Goal: Task Accomplishment & Management: Complete application form

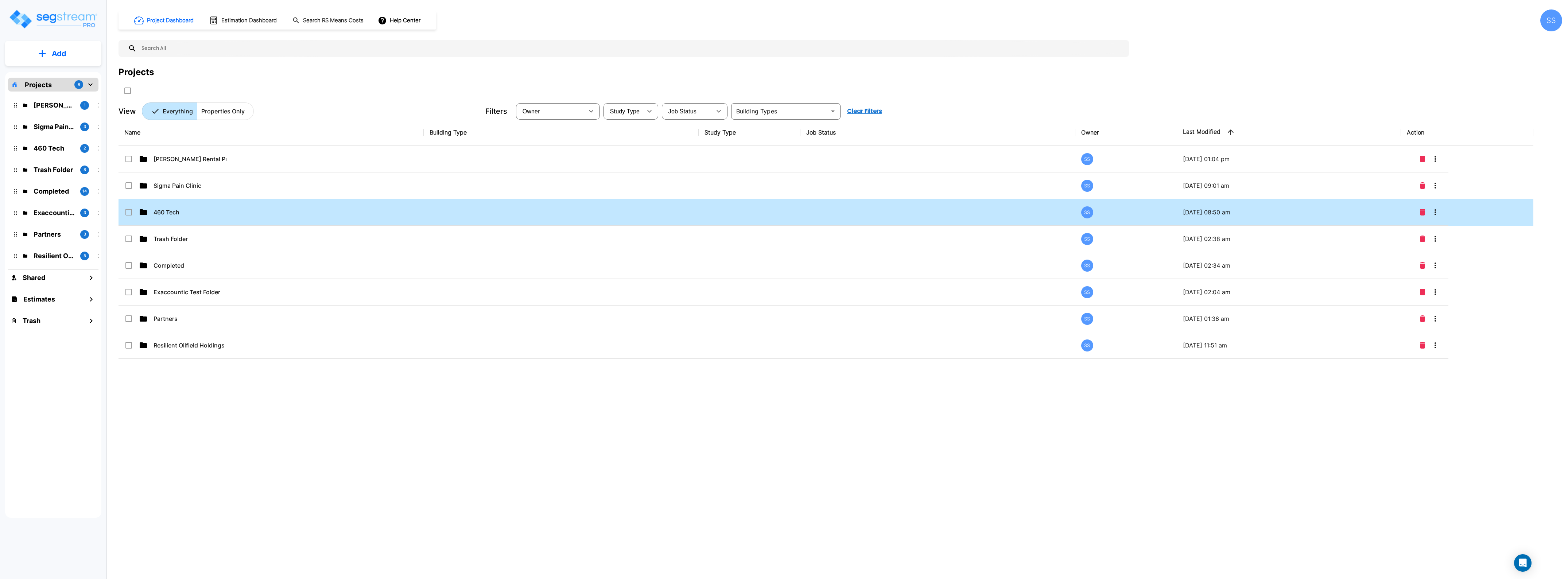
click at [165, 220] on td "460 Tech" at bounding box center [271, 212] width 305 height 27
click at [166, 217] on td "460 Tech" at bounding box center [271, 212] width 305 height 27
click at [167, 212] on p "460 Tech" at bounding box center [190, 212] width 73 height 9
checkbox input "true"
click at [167, 212] on p "460 Tech" at bounding box center [190, 212] width 73 height 9
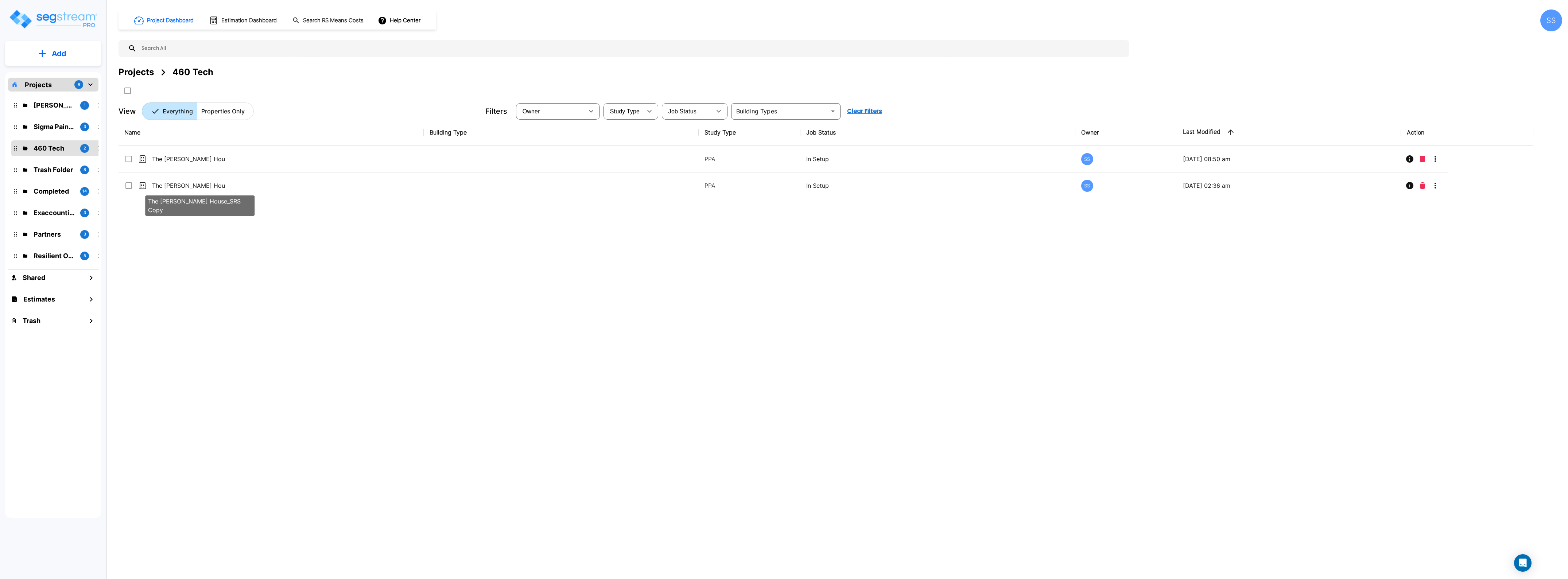
click at [214, 192] on div "The [PERSON_NAME] House_SRS Copy" at bounding box center [200, 203] width 111 height 26
checkbox input "true"
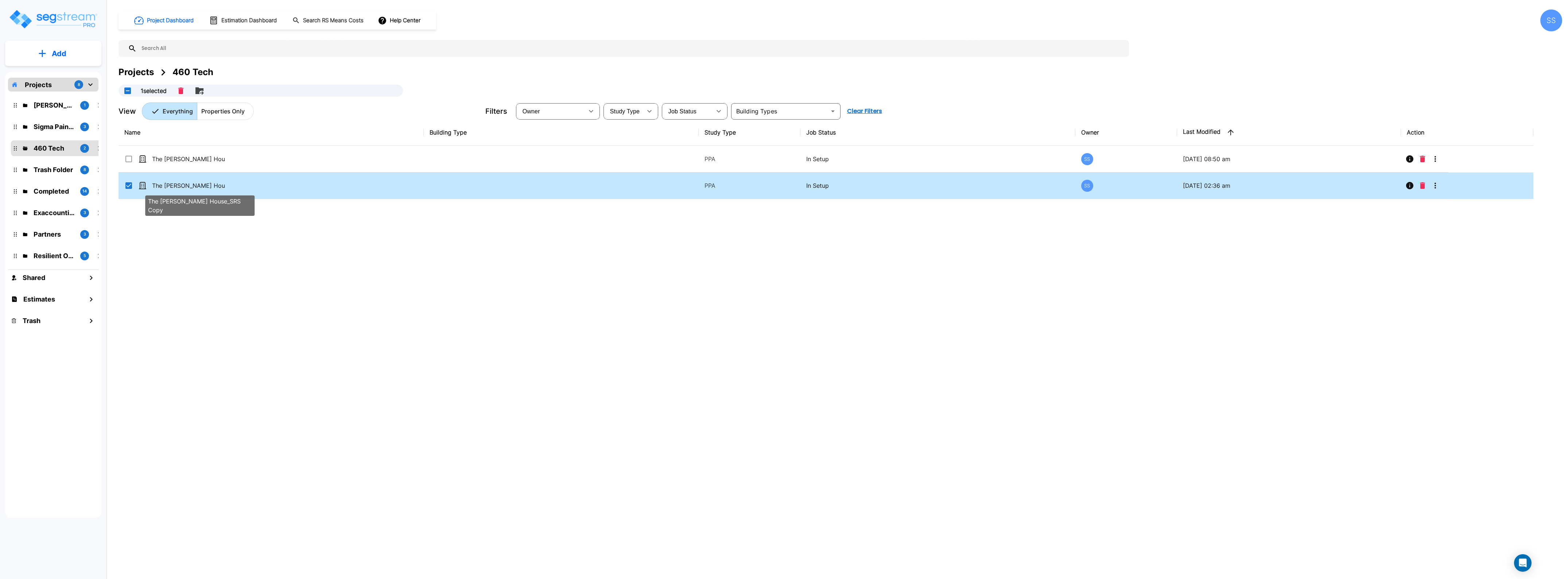
click at [214, 192] on div "The [PERSON_NAME] House_SRS Copy" at bounding box center [200, 203] width 111 height 26
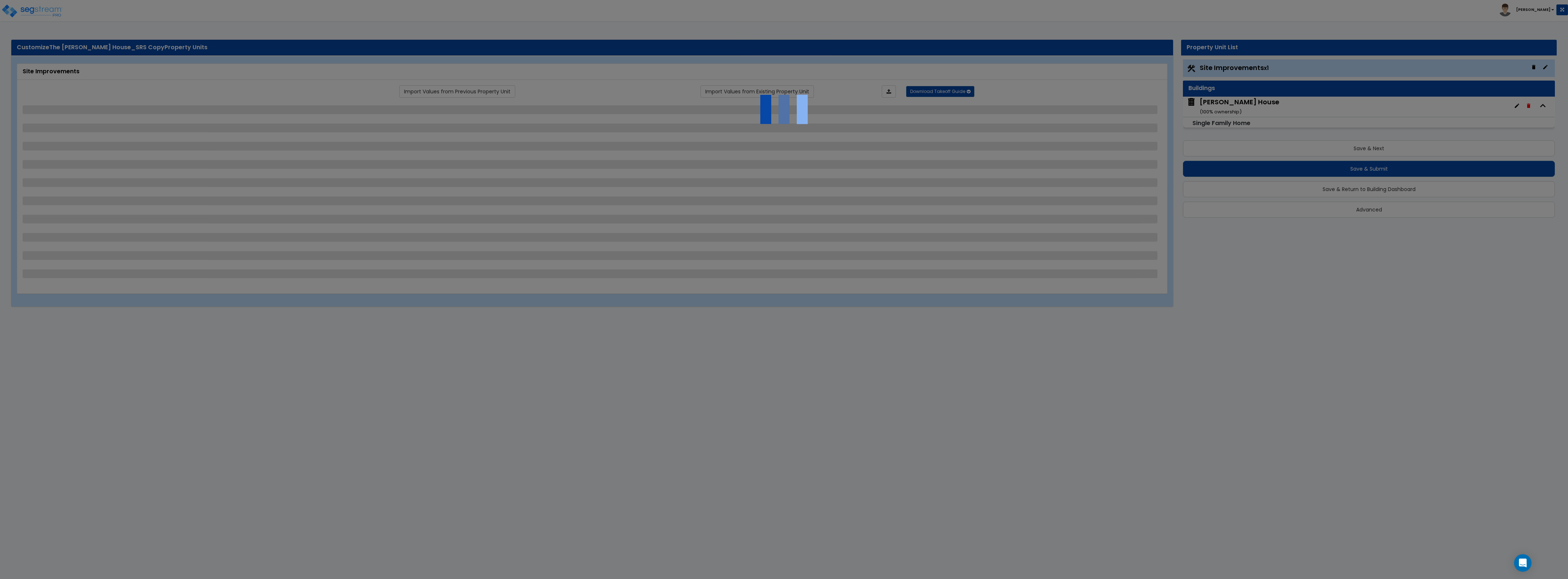
select select "2"
select select "1"
select select "2"
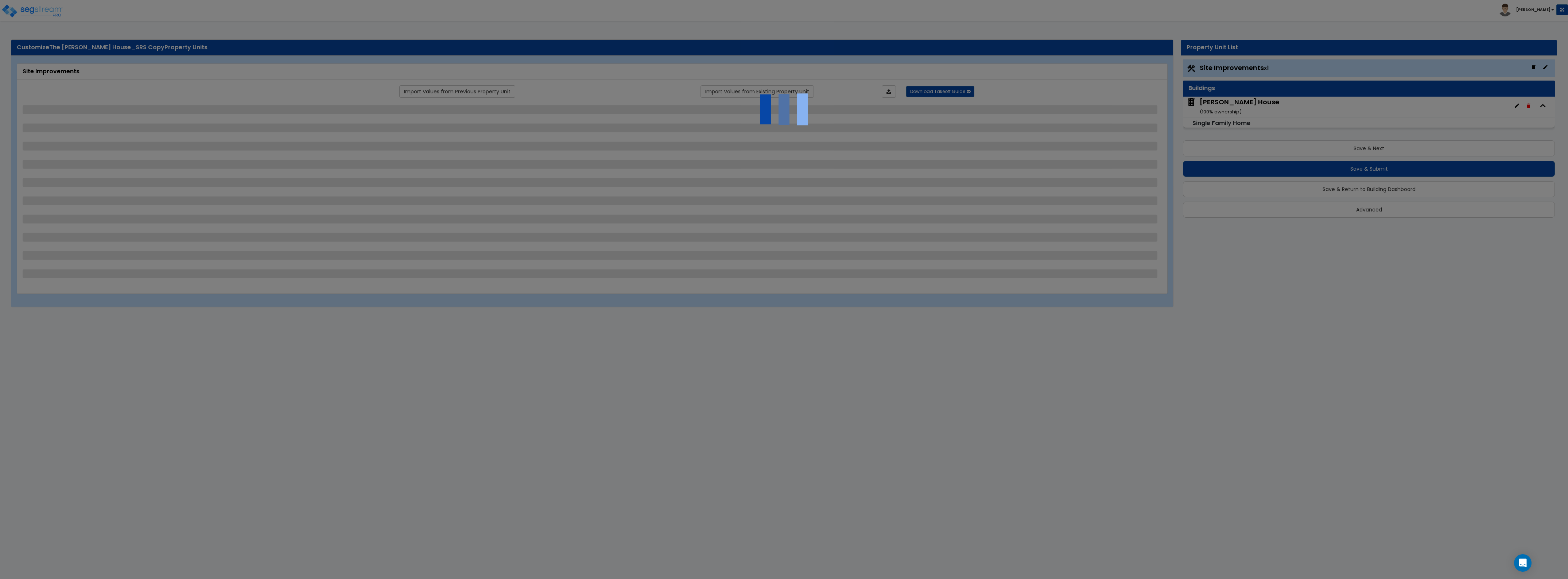
select select "1"
select select "3"
select select "1"
select select "5"
select select "1"
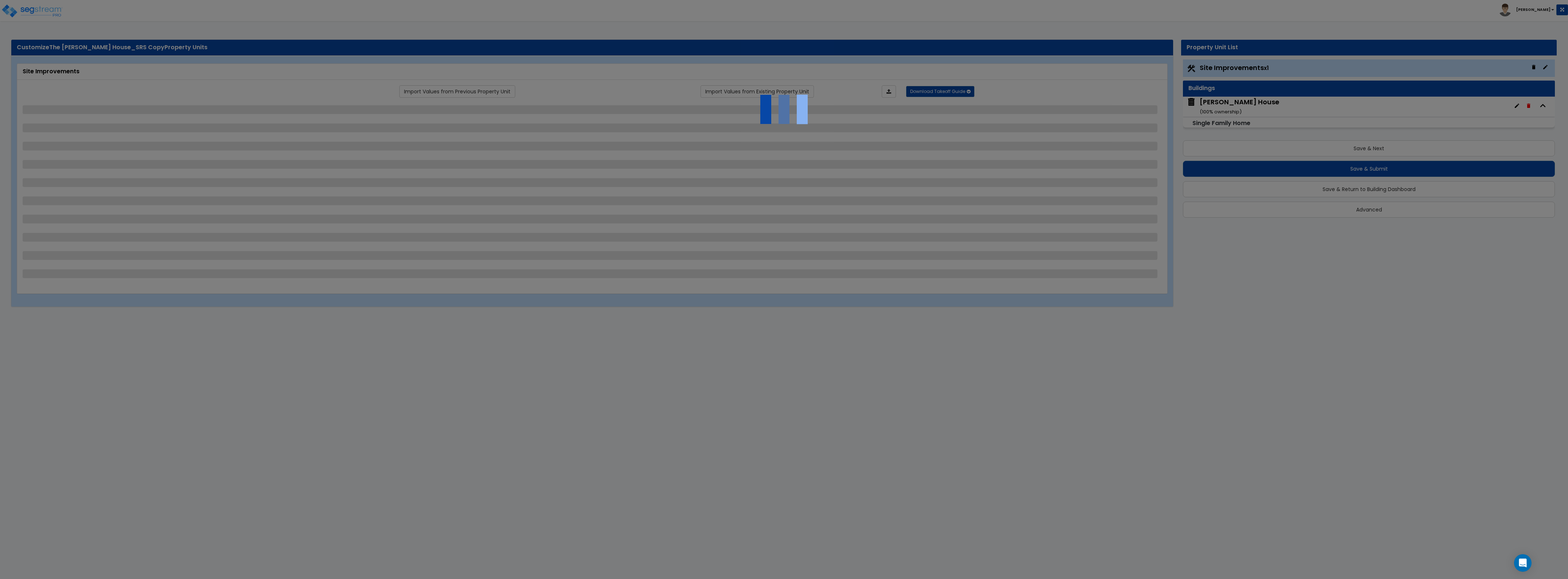
select select "1"
select select "2"
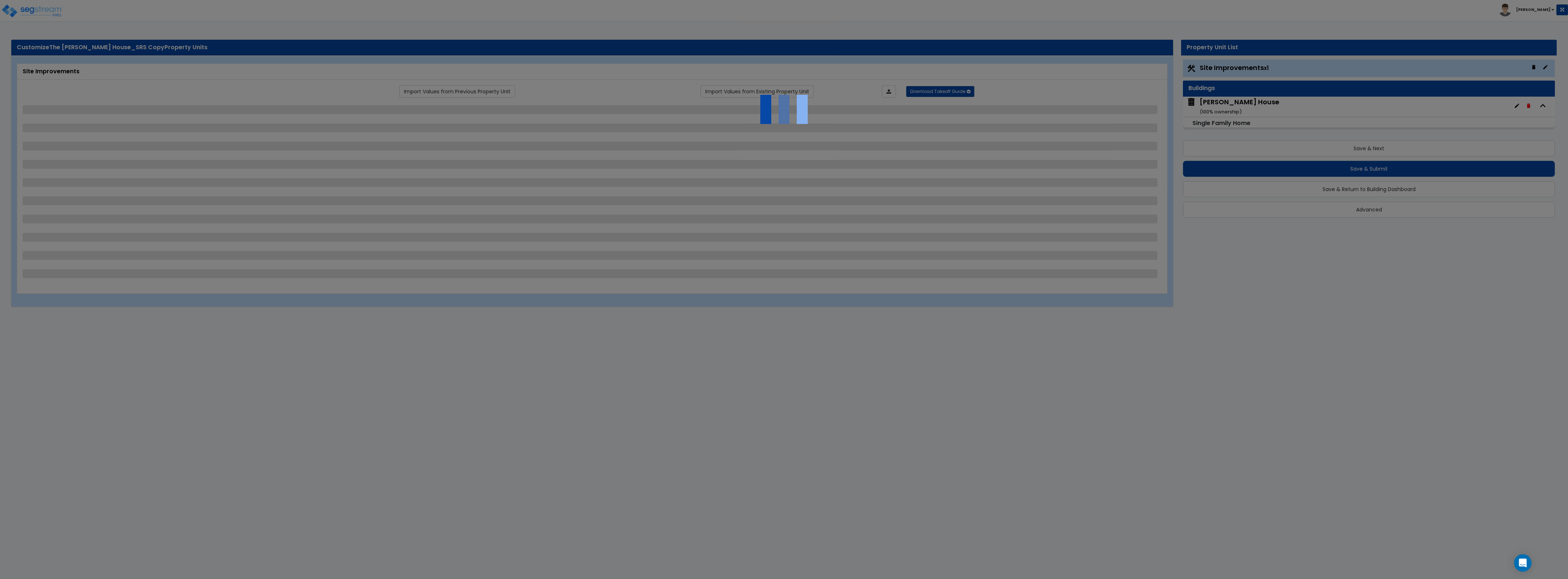
select select "3"
select select "1"
select select "3"
select select "1"
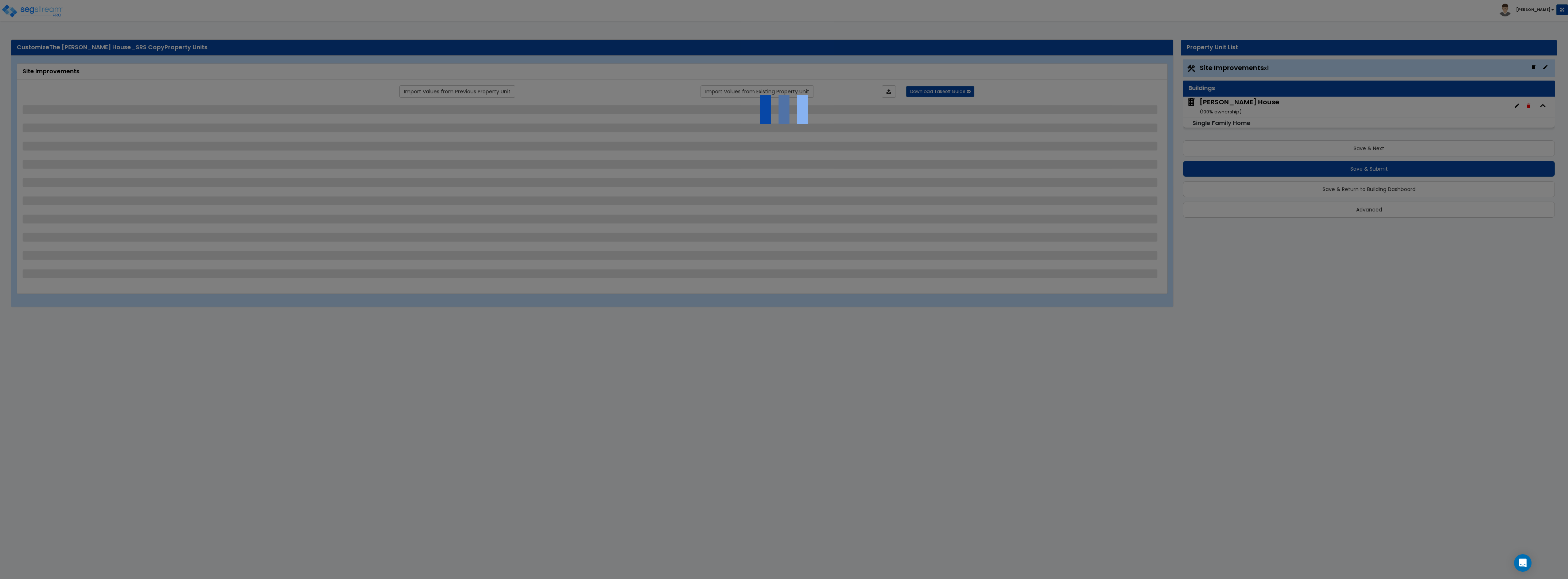
select select "1"
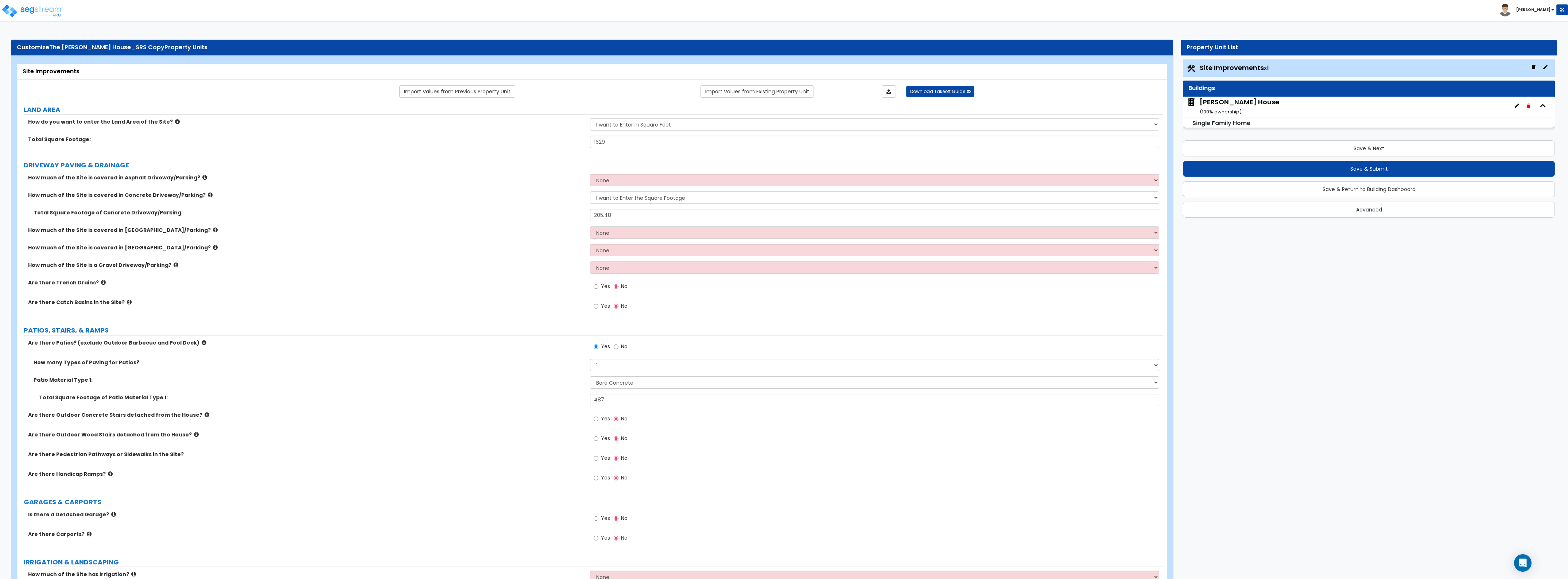
click at [557, 220] on div "Total Square Footage of Concrete Driveway/Parking: 205.48" at bounding box center [590, 217] width 1146 height 18
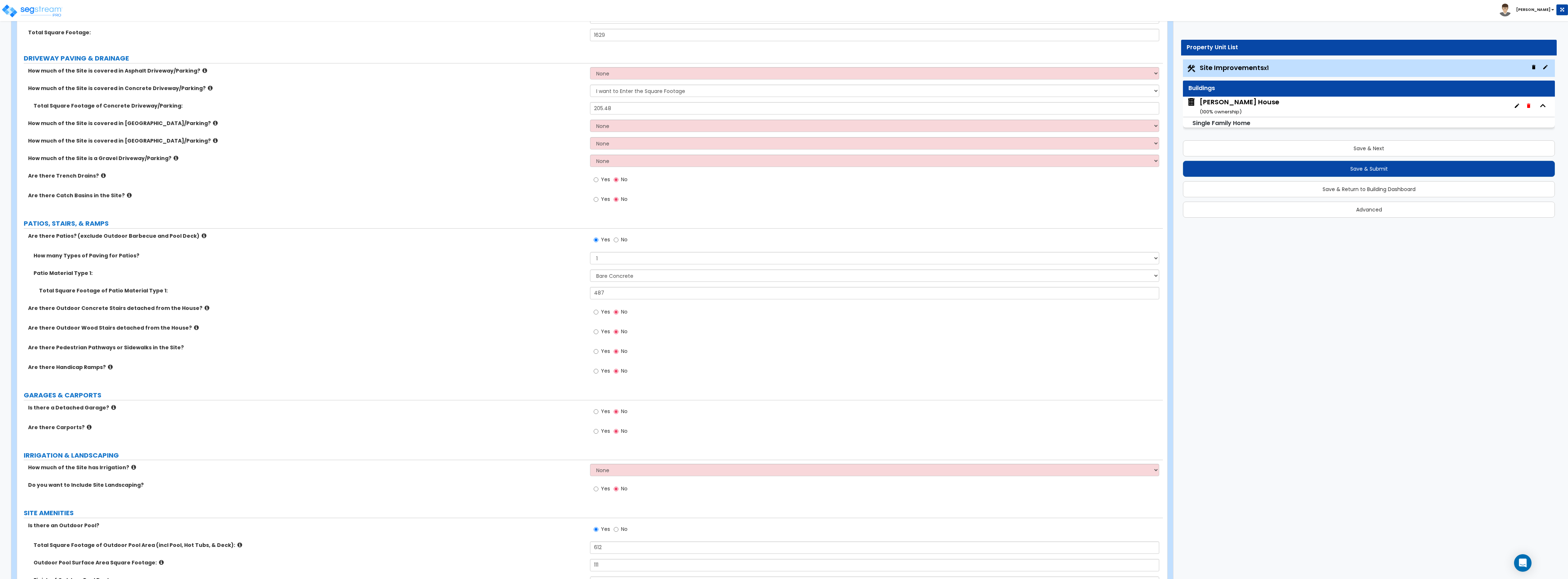
scroll to position [365, 0]
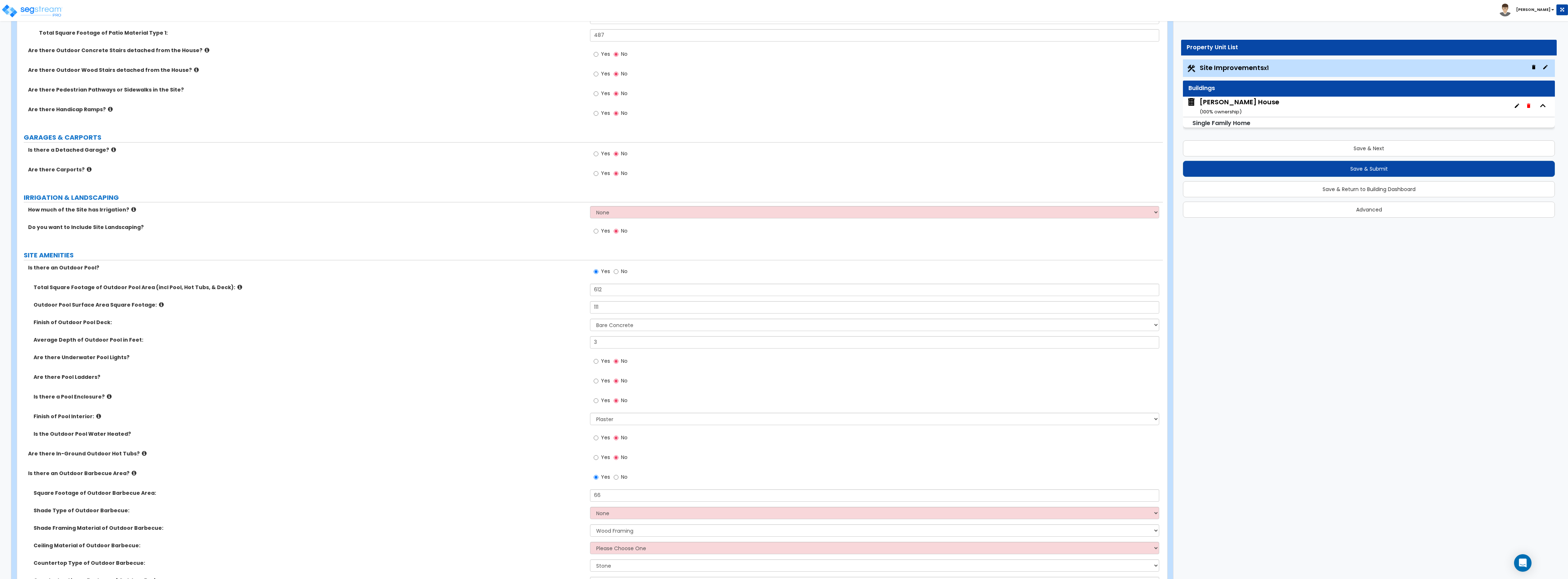
click at [331, 209] on label "How much of the Site has Irrigation?" at bounding box center [306, 209] width 556 height 7
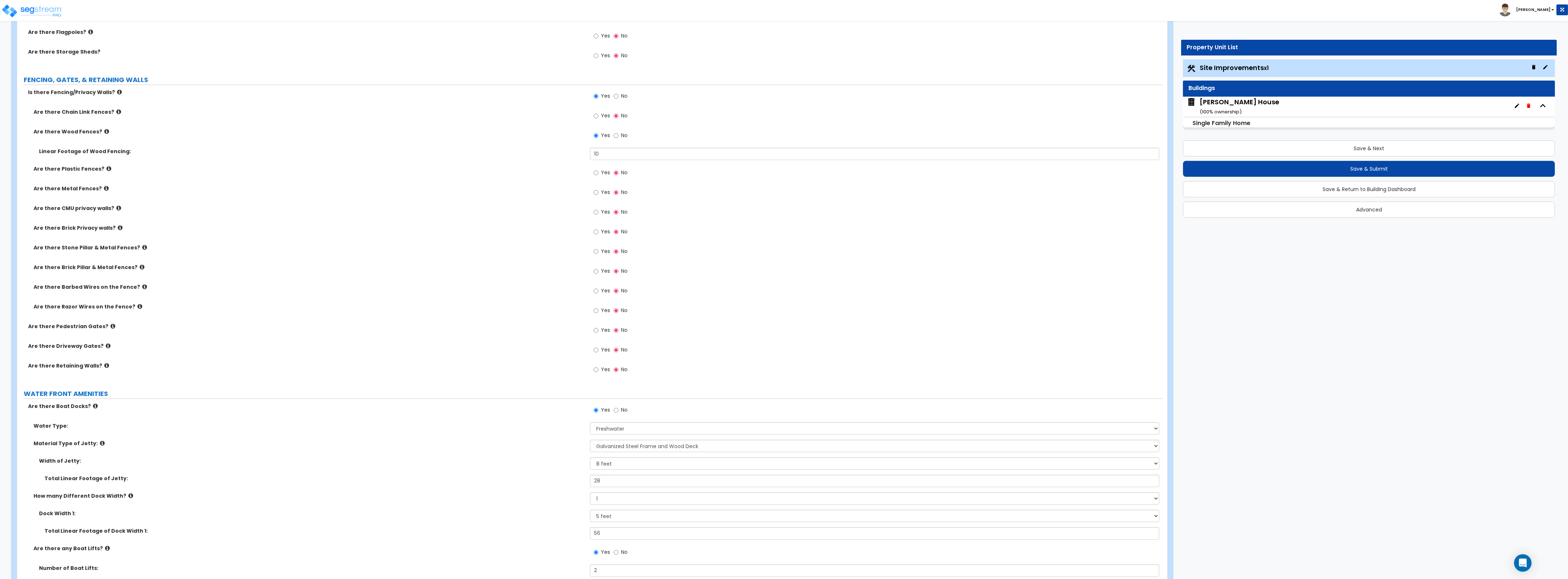
scroll to position [1662, 0]
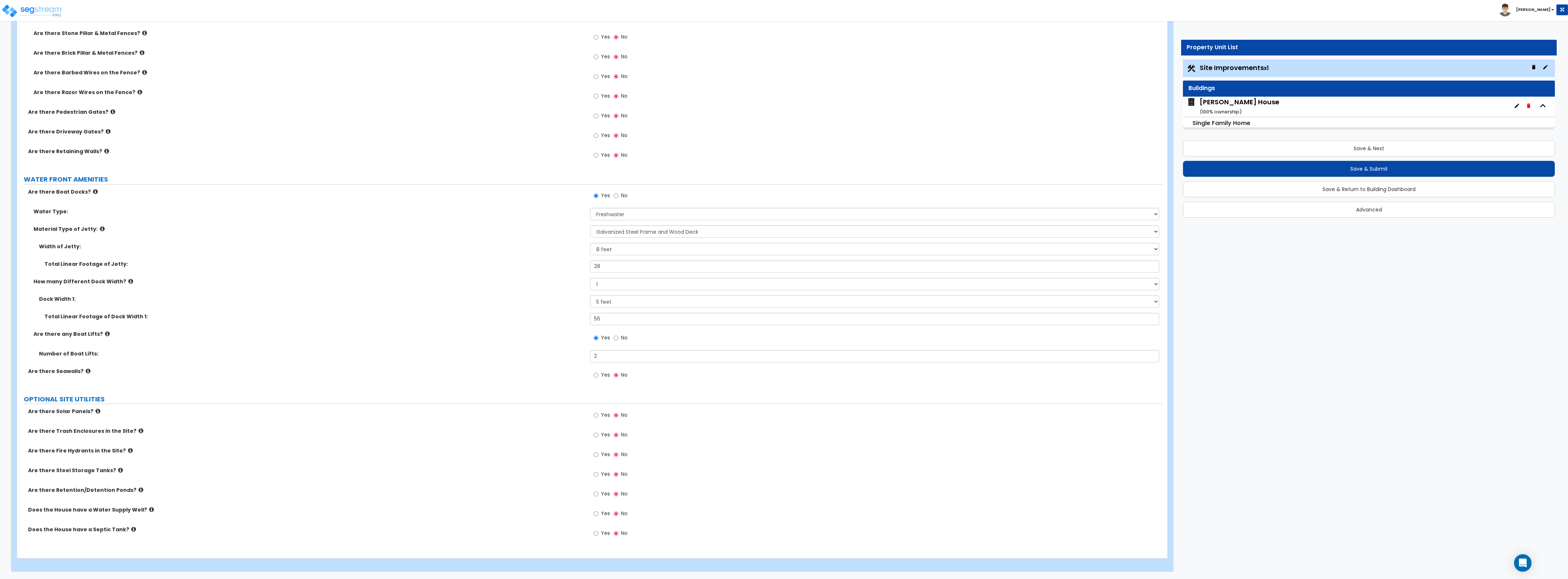
click at [1230, 99] on div "Nelson House ( 100 % ownership)" at bounding box center [1239, 107] width 80 height 19
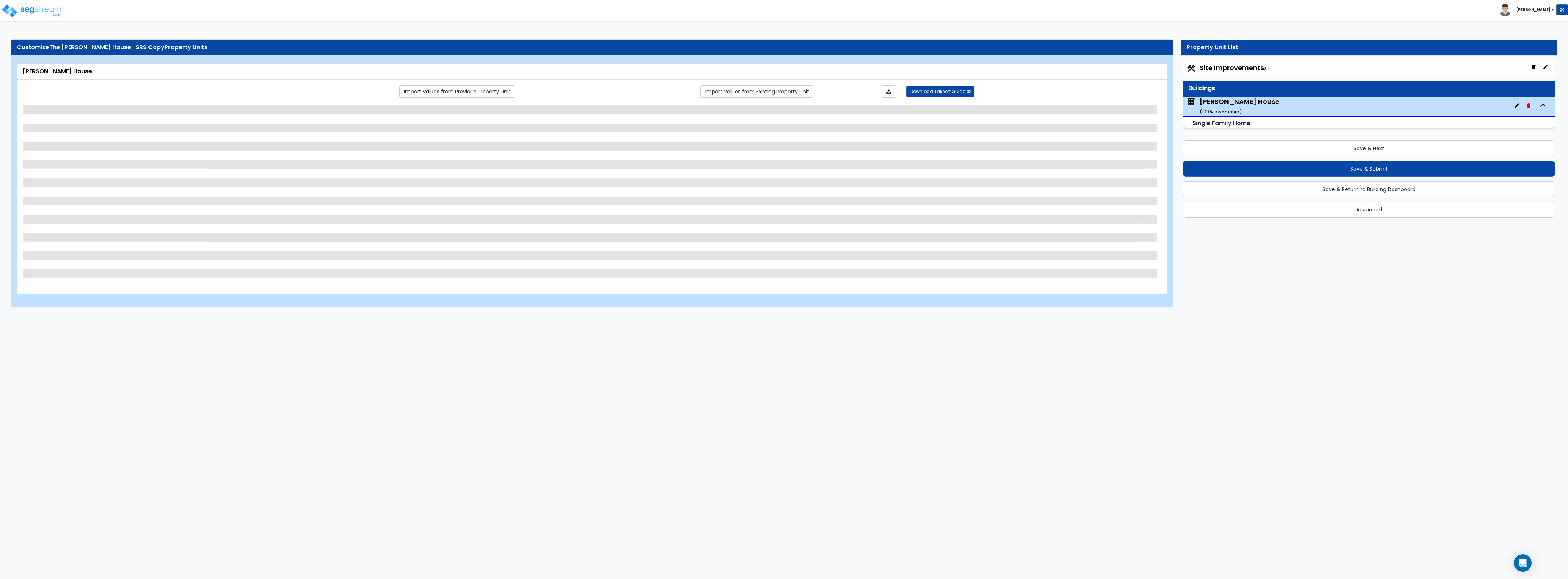
select select "2"
select select "7"
select select "3"
select select "4"
select select "2"
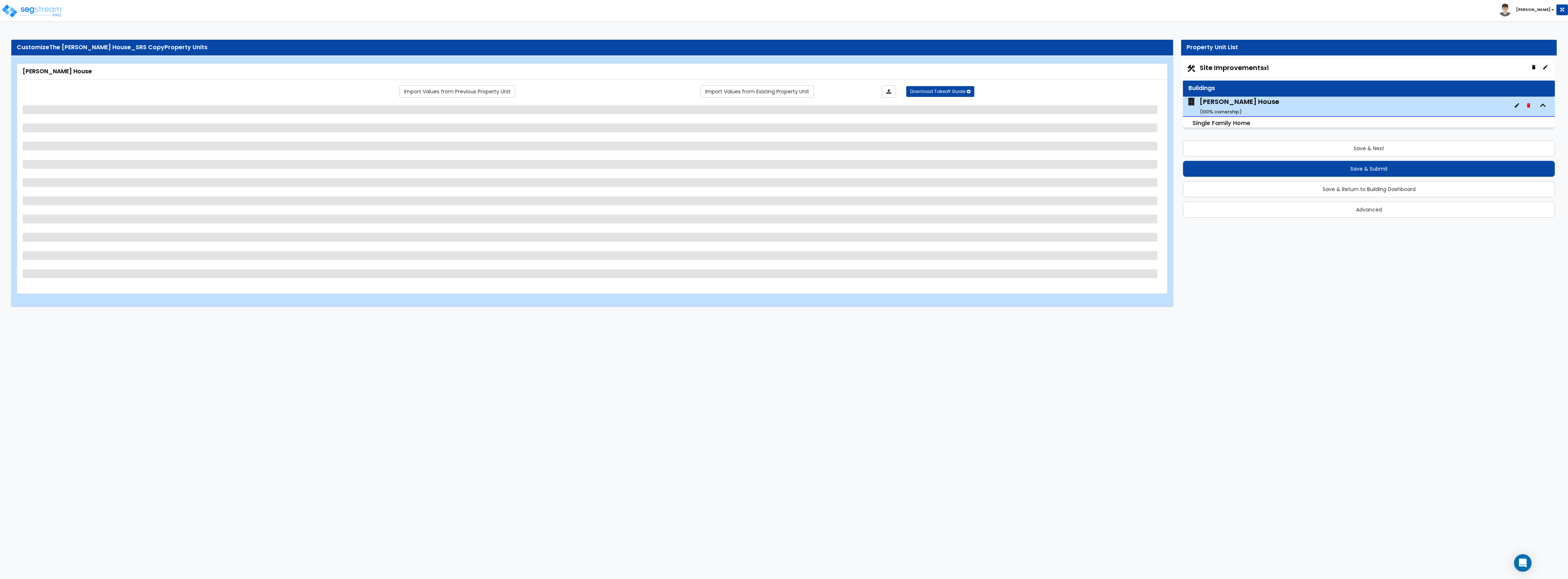
select select "1"
select select "9"
select select "1"
select select "2"
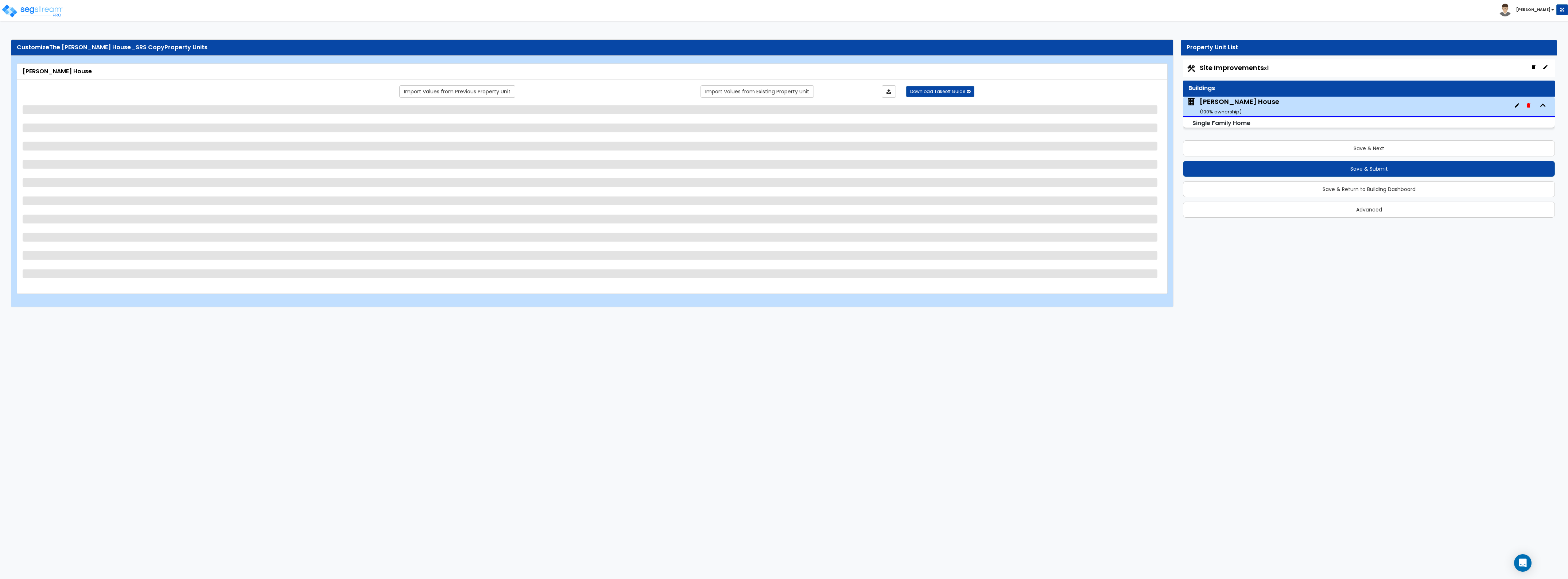
select select "2"
select select "1"
select select "4"
select select "2"
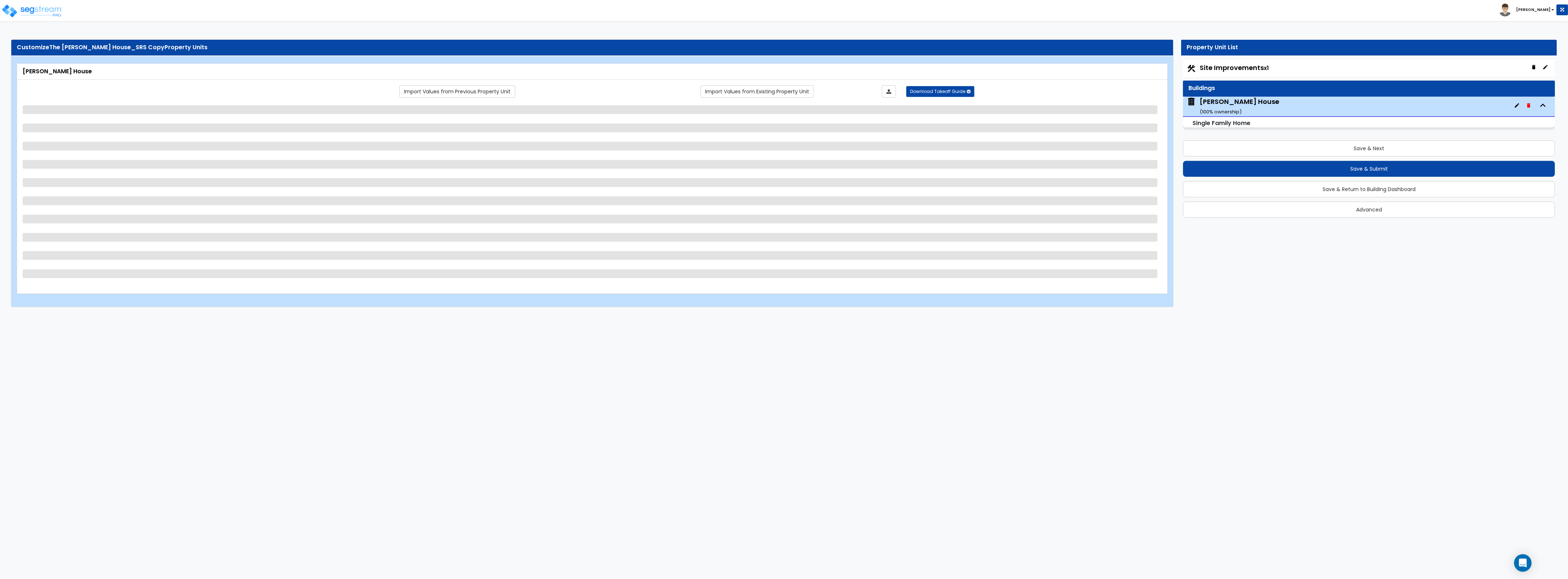
select select "1"
select select "3"
select select "1"
select select "4"
select select "1"
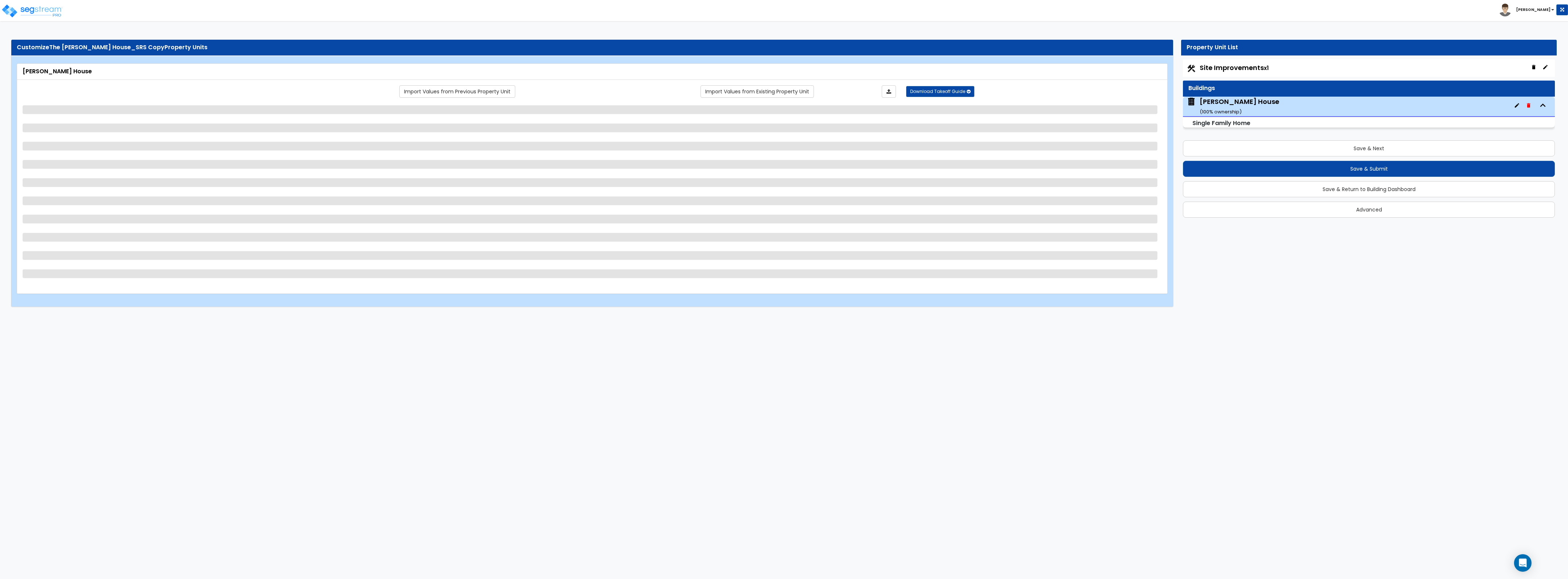
select select "1"
select select "2"
select select "1"
select select "2"
select select "1"
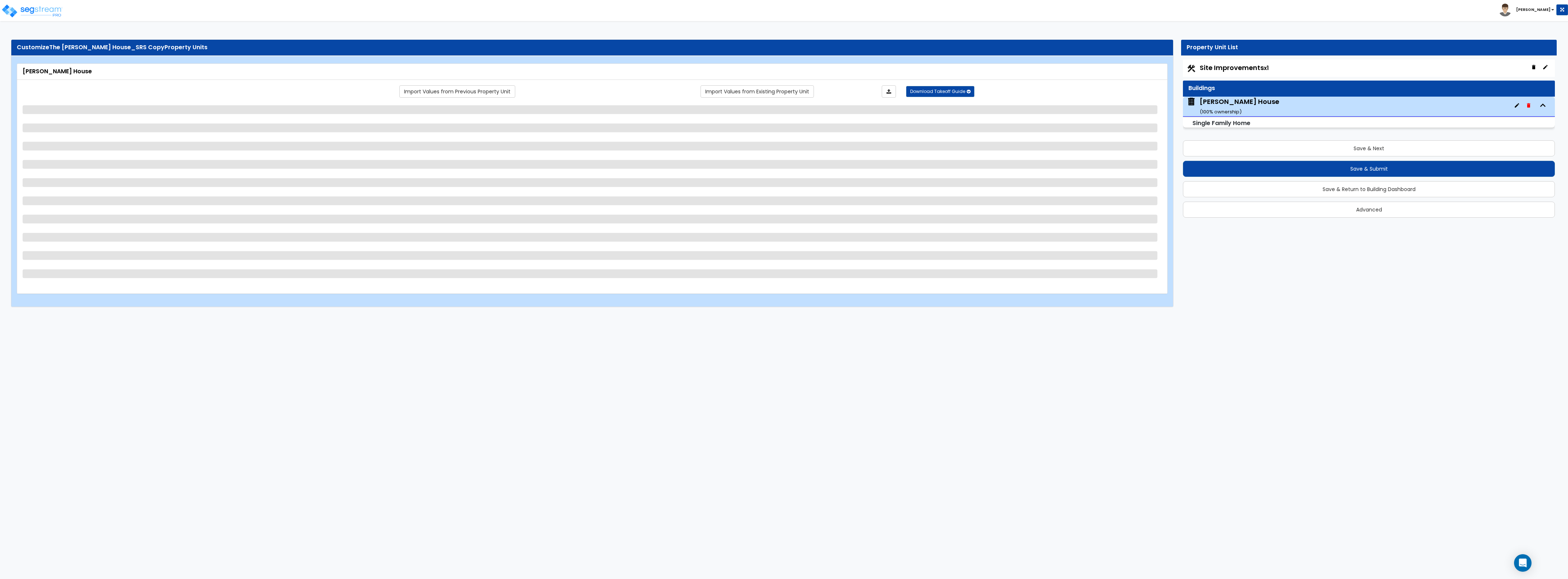
select select "2"
select select "7"
select select "1"
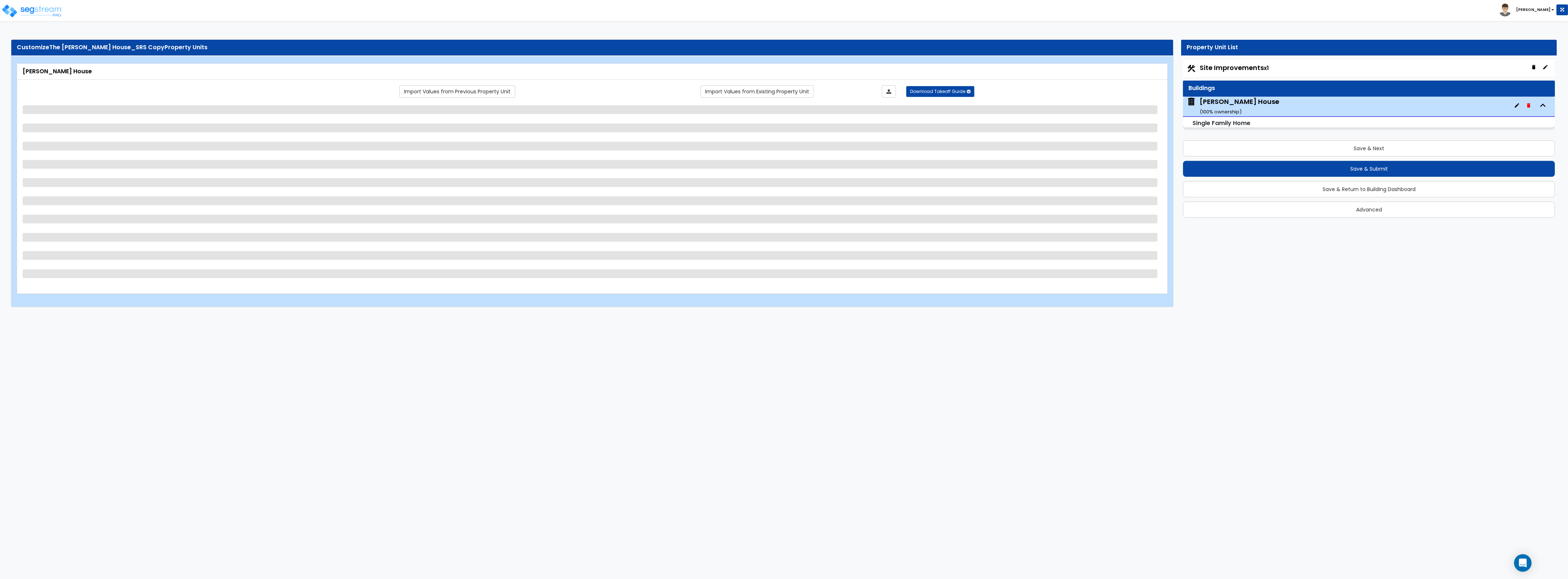
select select "3"
select select "2"
select select "1"
select select "3"
select select "4"
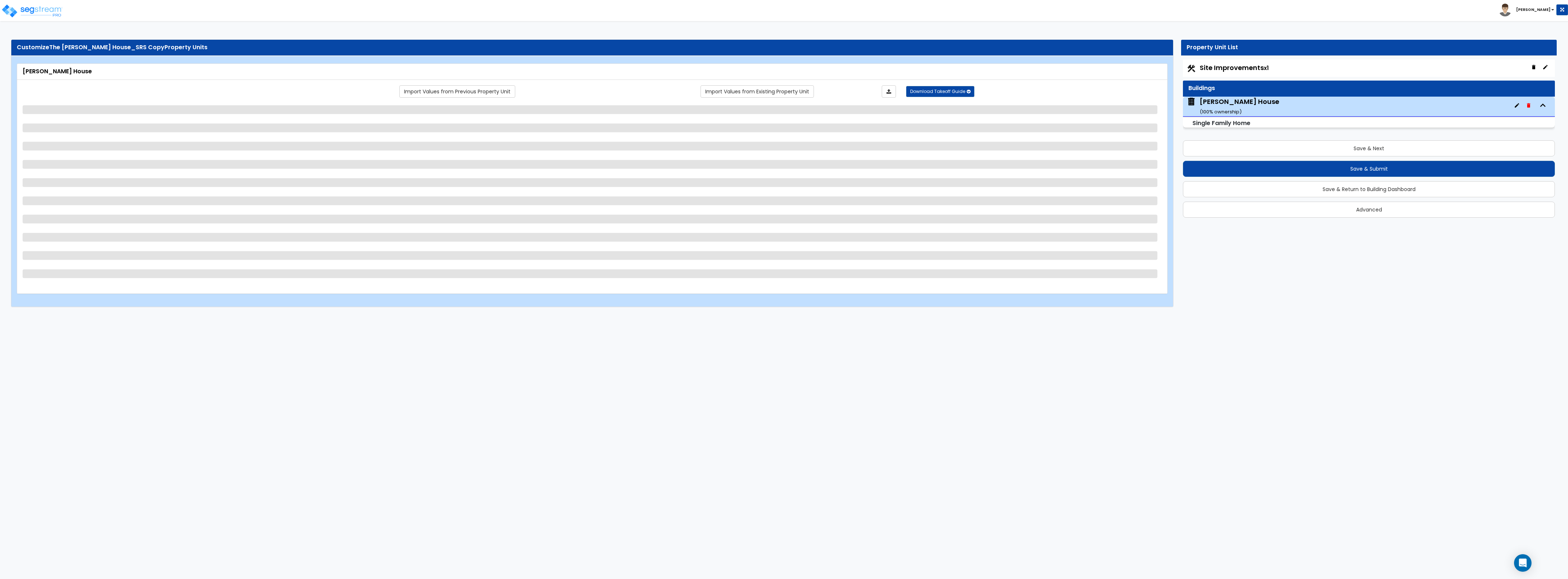
select select "1"
select select "2"
select select "1"
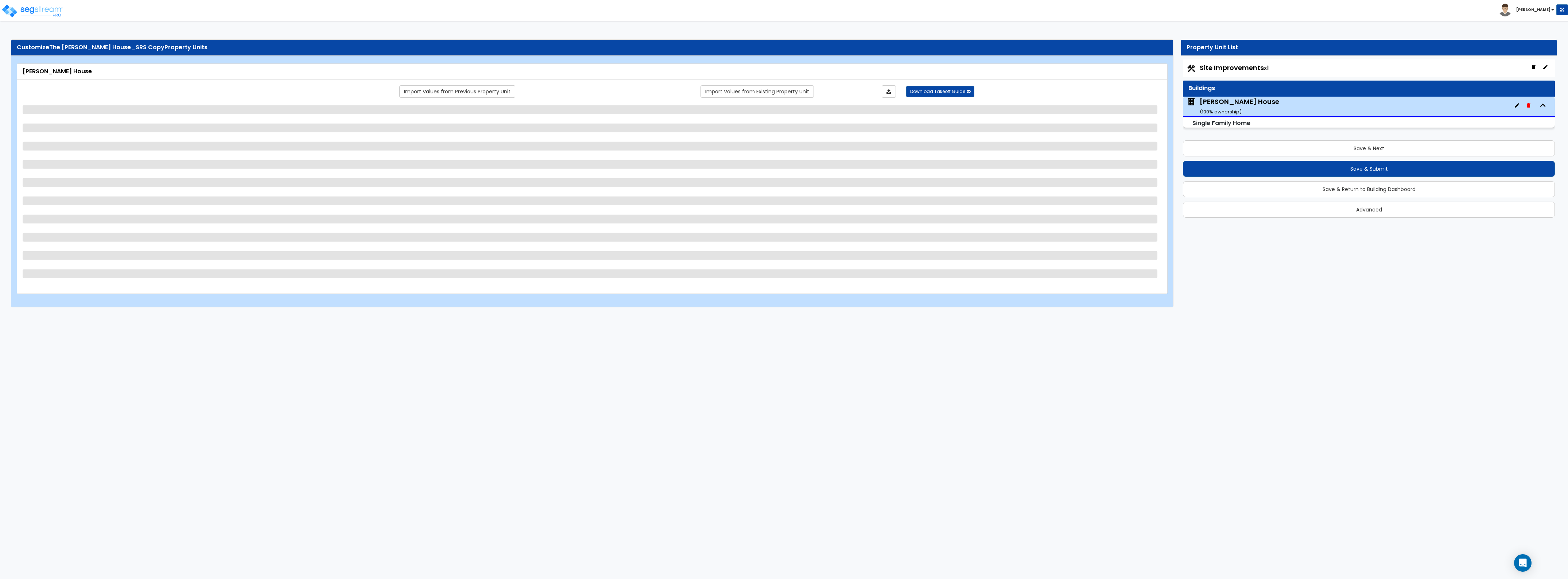
select select "4"
select select "6"
select select "4"
select select "1"
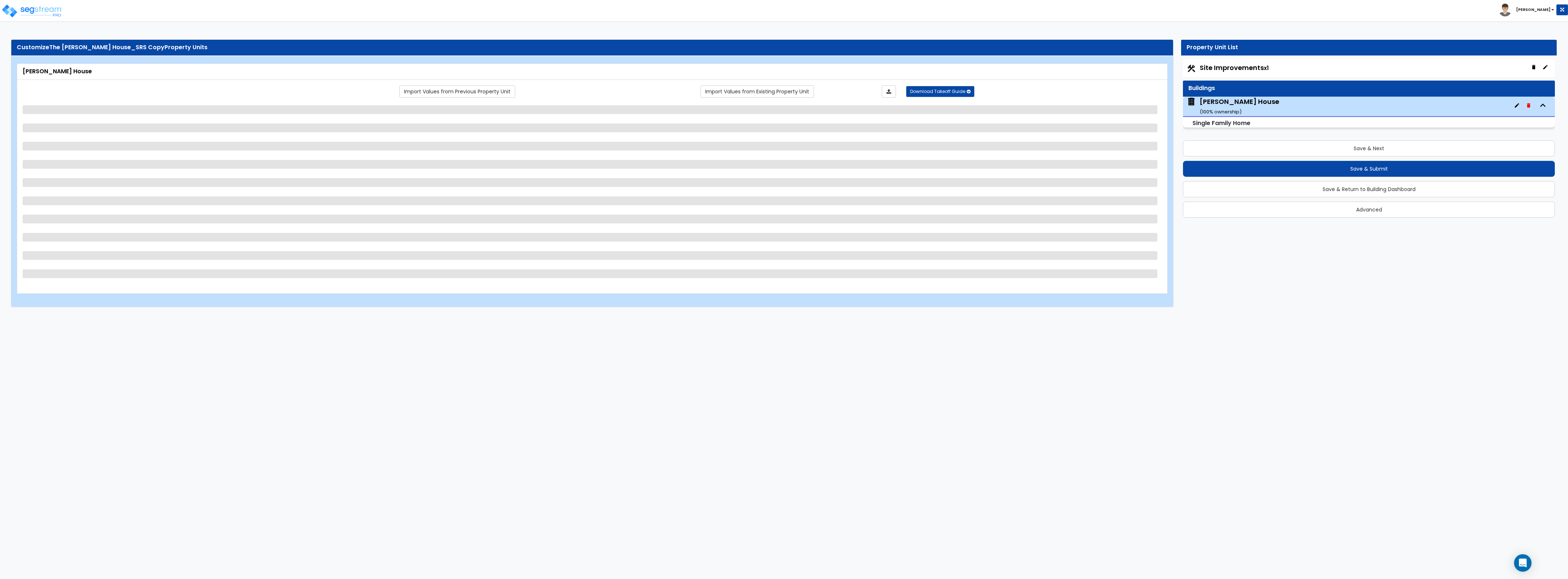
select select "2"
select select "1"
select select "2"
select select "4"
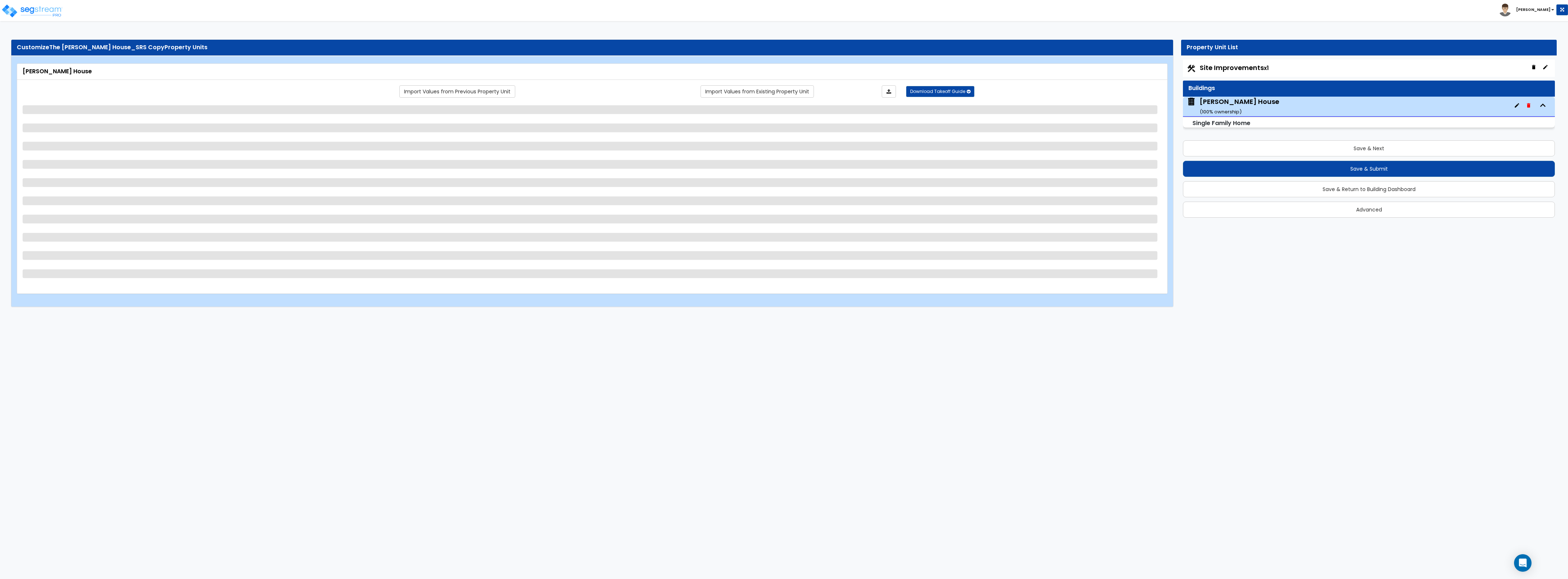
select select "2"
select select "1"
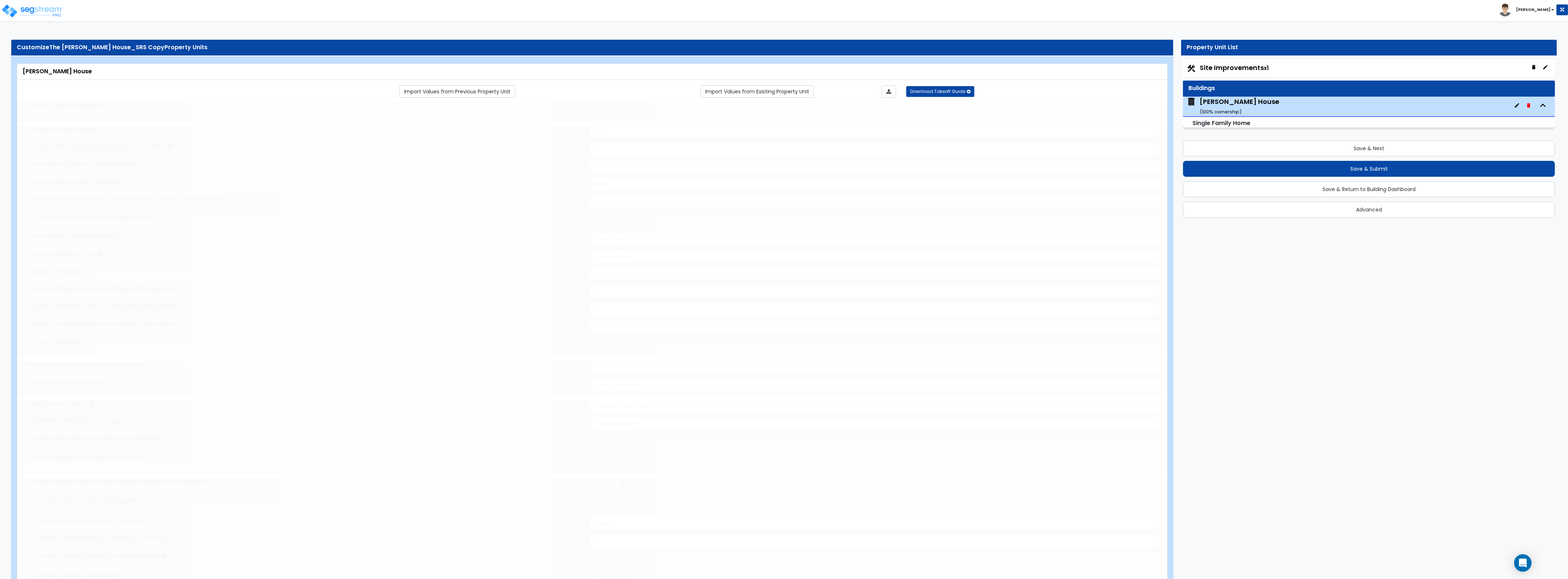
type input "2"
type input "3"
radio input "true"
select select "2"
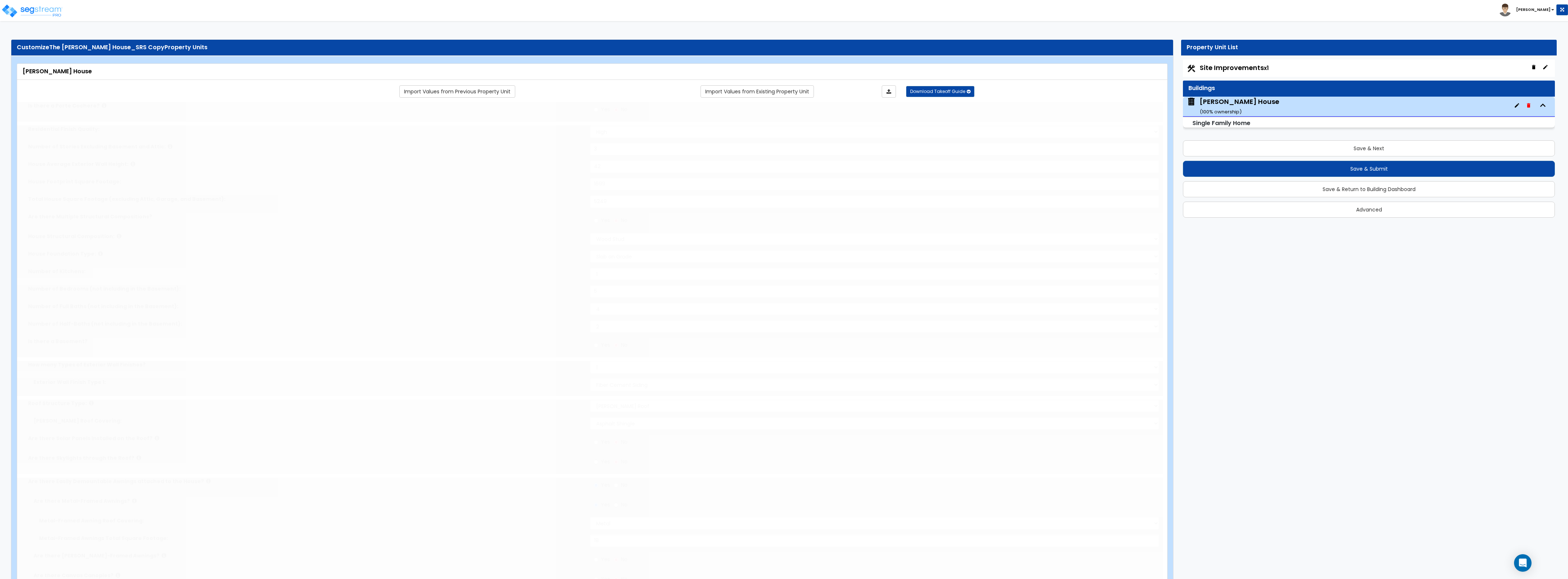
type input "1"
select select "2"
type input "1"
select select "2"
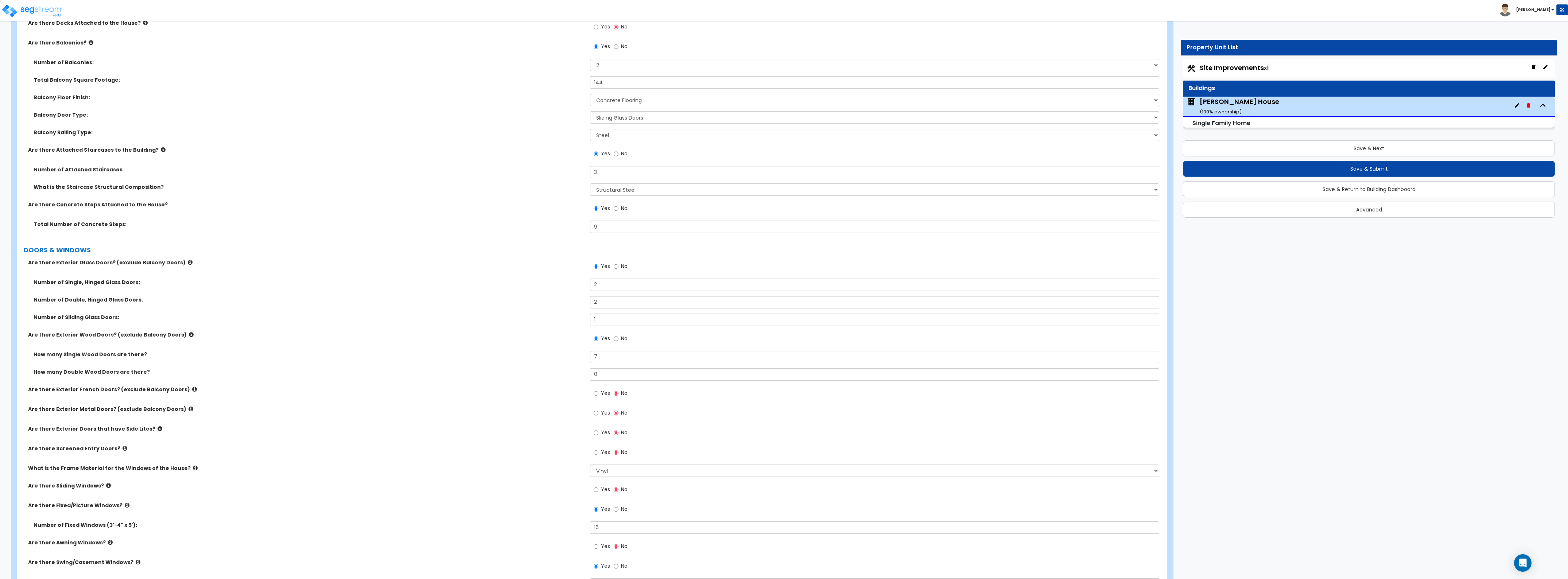
scroll to position [1185, 0]
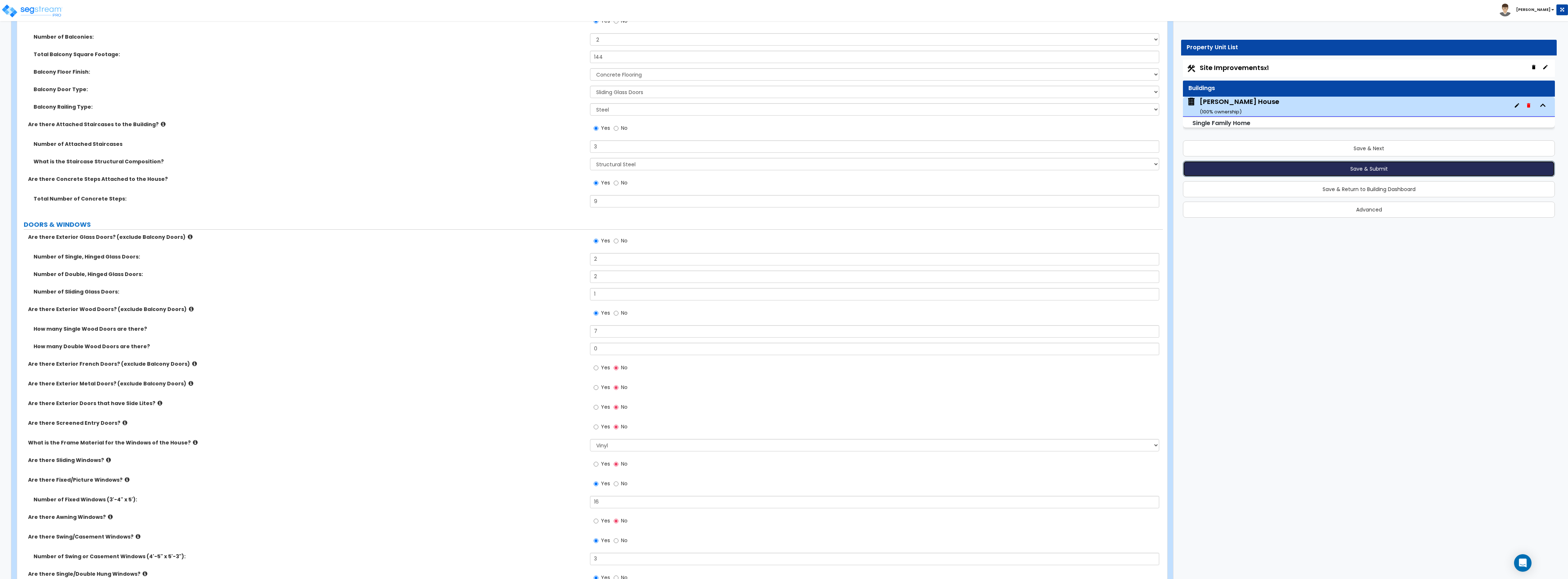
click at [1357, 170] on button "Save & Submit" at bounding box center [1368, 169] width 372 height 16
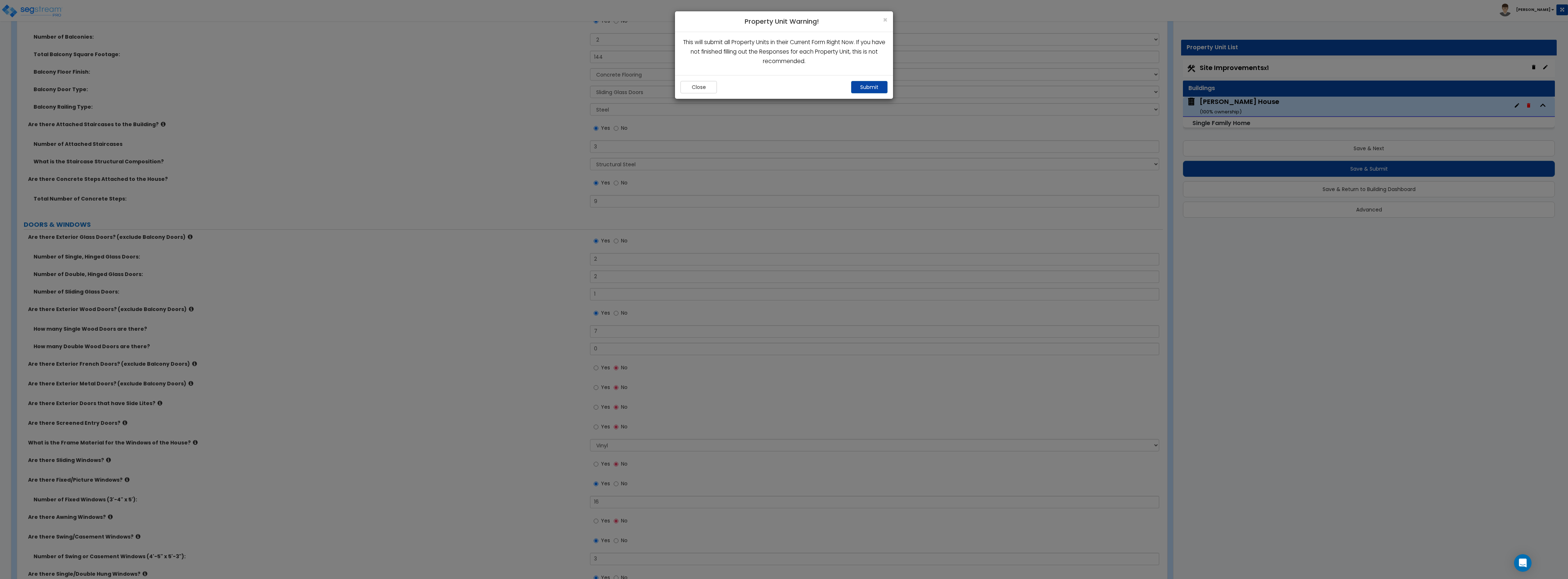
click at [848, 82] on div "Close Submit" at bounding box center [784, 86] width 218 height 24
click at [866, 86] on button "Submit" at bounding box center [869, 87] width 37 height 12
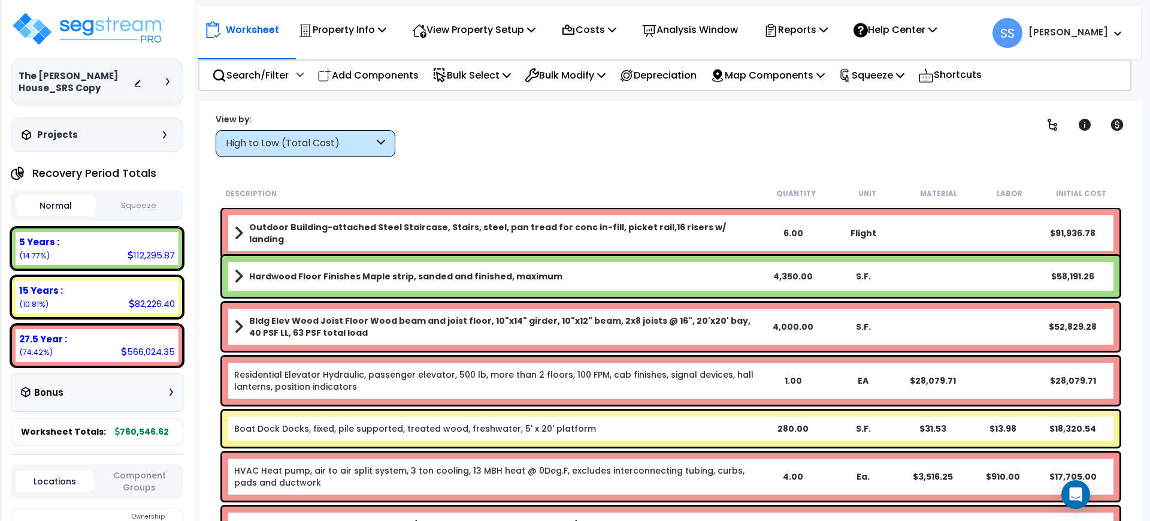
click at [576, 173] on div "Worksheet Property Info Property Setup Add Property Unit Template property Clon…" at bounding box center [670, 361] width 943 height 521
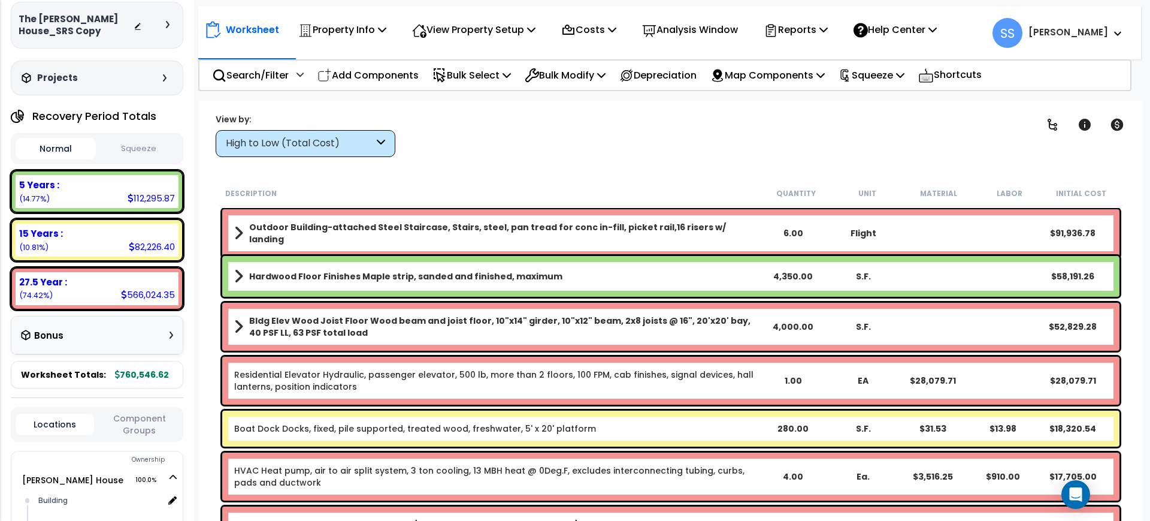
scroll to position [150, 0]
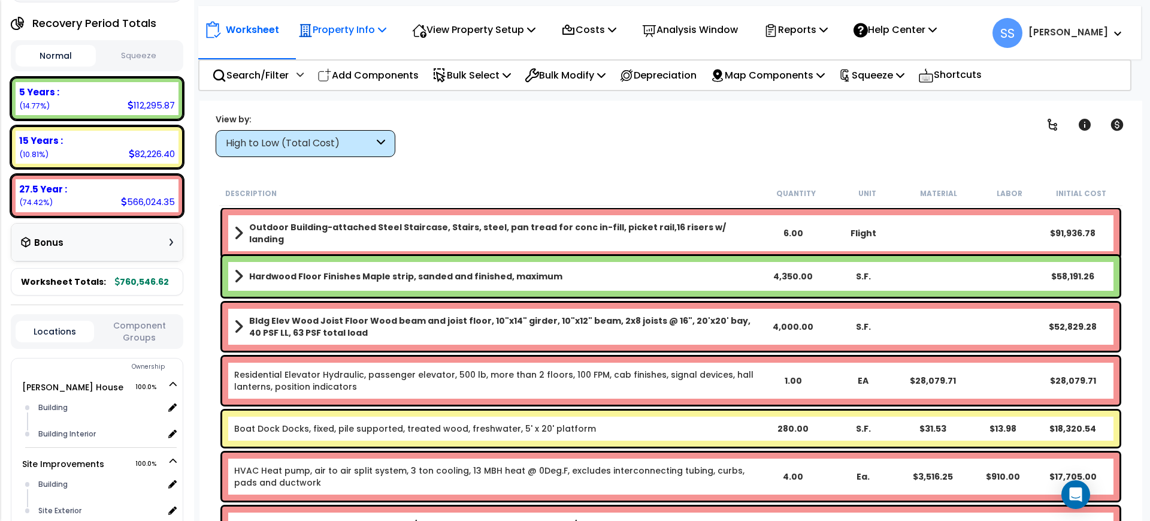
click at [362, 20] on div "Property Info" at bounding box center [342, 30] width 88 height 28
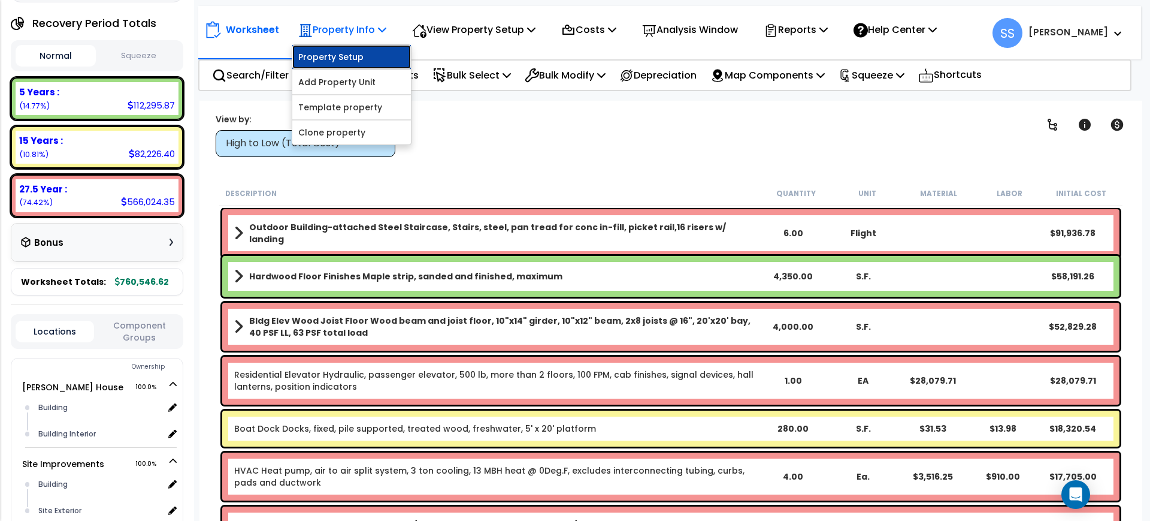
click at [365, 57] on link "Property Setup" at bounding box center [351, 57] width 119 height 24
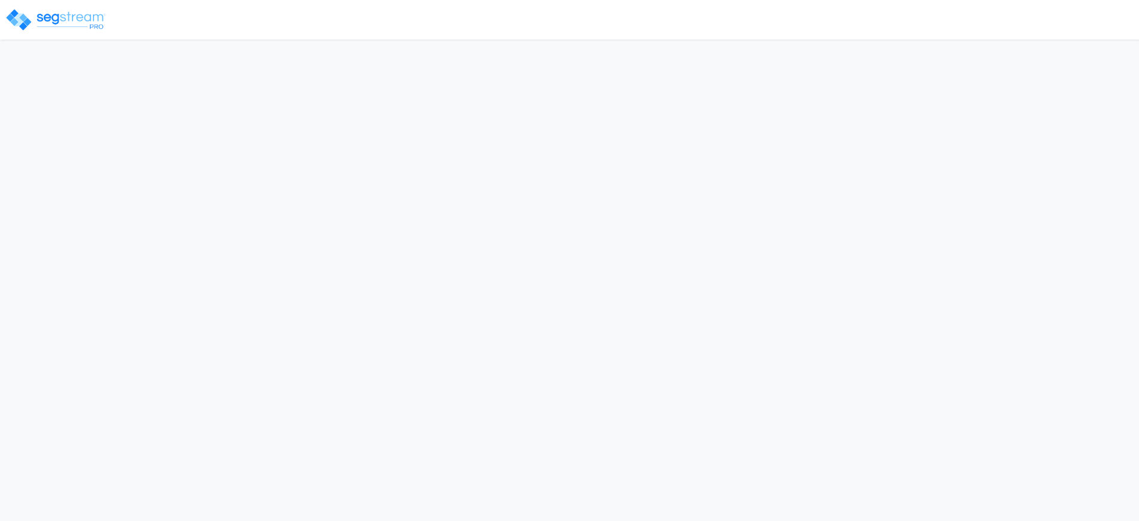
select select "2024"
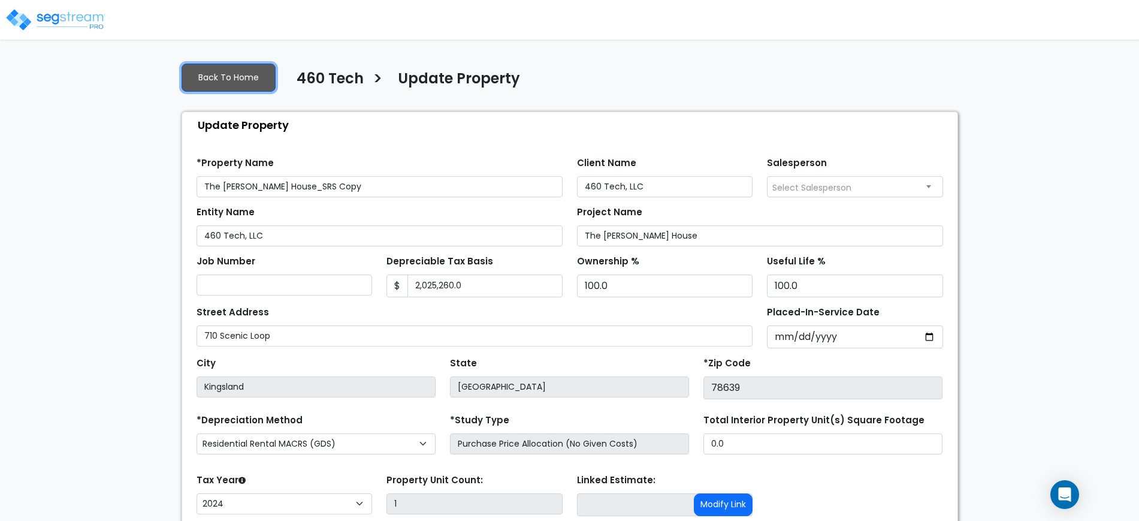
click at [198, 68] on link "Back To Home" at bounding box center [229, 78] width 94 height 28
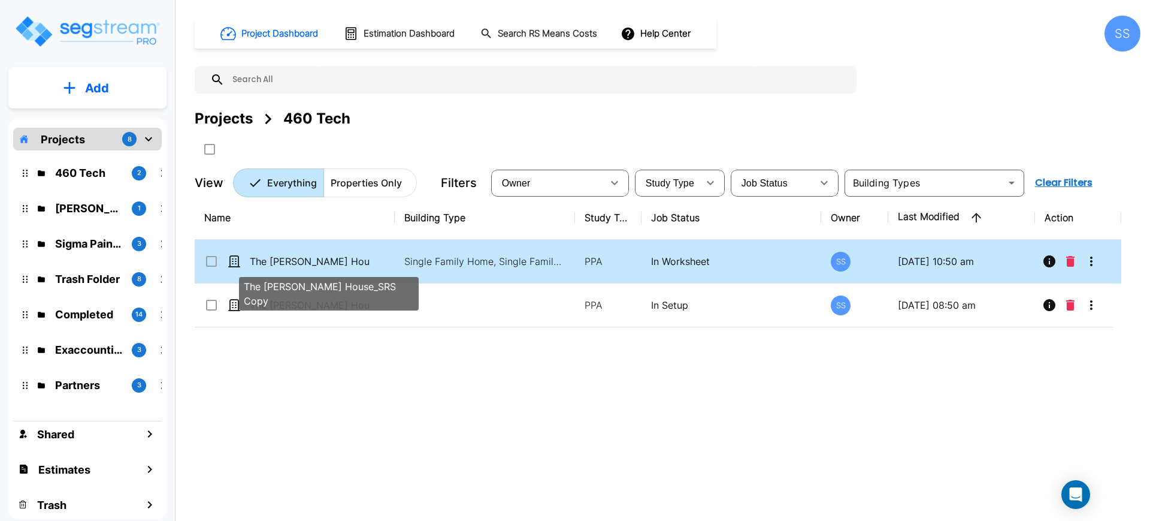
click at [347, 254] on p "The [PERSON_NAME] House_SRS Copy" at bounding box center [310, 261] width 120 height 14
checkbox input "true"
click at [347, 254] on p "The [PERSON_NAME] House_SRS Copy" at bounding box center [310, 261] width 120 height 14
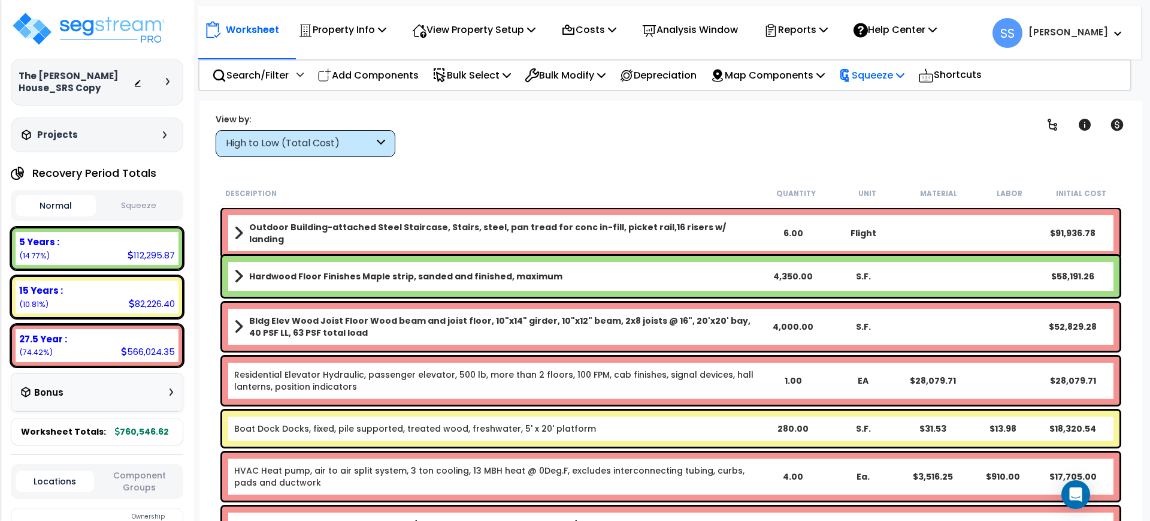
click at [879, 80] on p "Squeeze" at bounding box center [872, 75] width 66 height 16
drag, startPoint x: 876, startPoint y: 96, endPoint x: 869, endPoint y: 98, distance: 8.1
click at [869, 98] on link "Squeeze" at bounding box center [892, 102] width 119 height 24
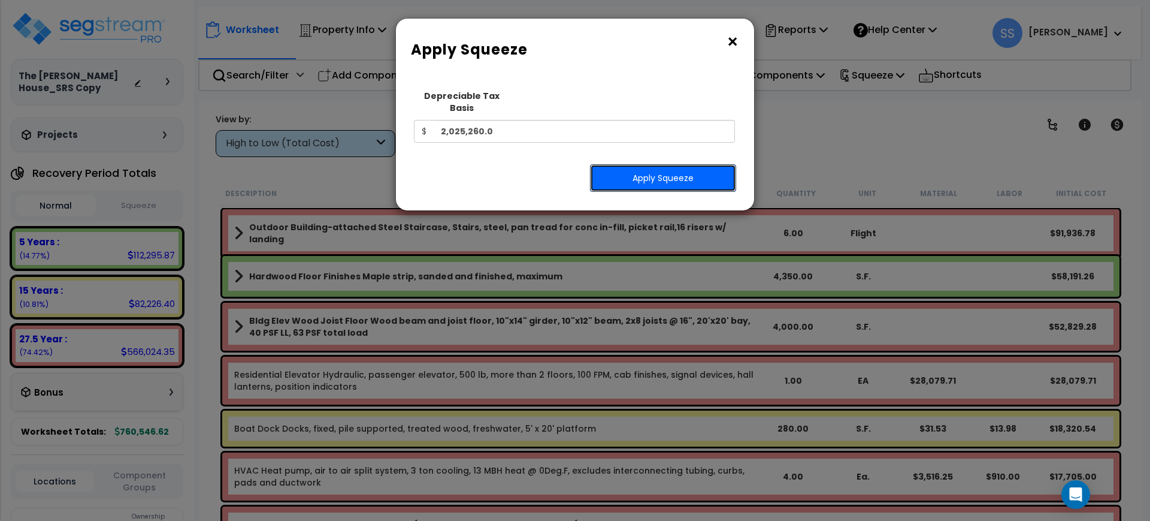
click at [651, 164] on button "Apply Squeeze" at bounding box center [663, 178] width 146 height 28
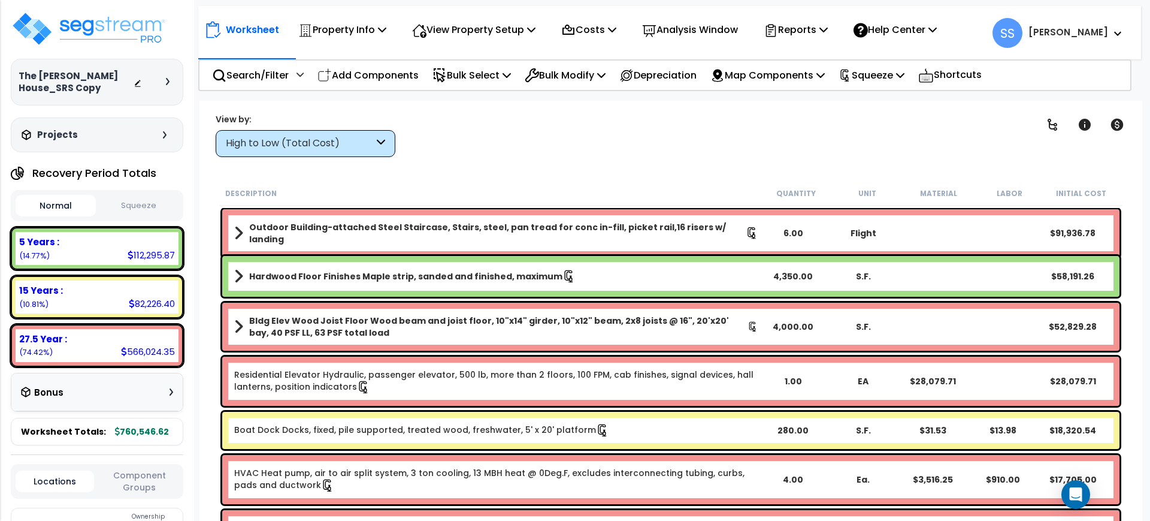
click at [122, 208] on button "Squeeze" at bounding box center [139, 205] width 80 height 21
click at [58, 199] on button "Normal" at bounding box center [56, 205] width 80 height 21
click at [149, 207] on button "Squeeze" at bounding box center [139, 205] width 80 height 21
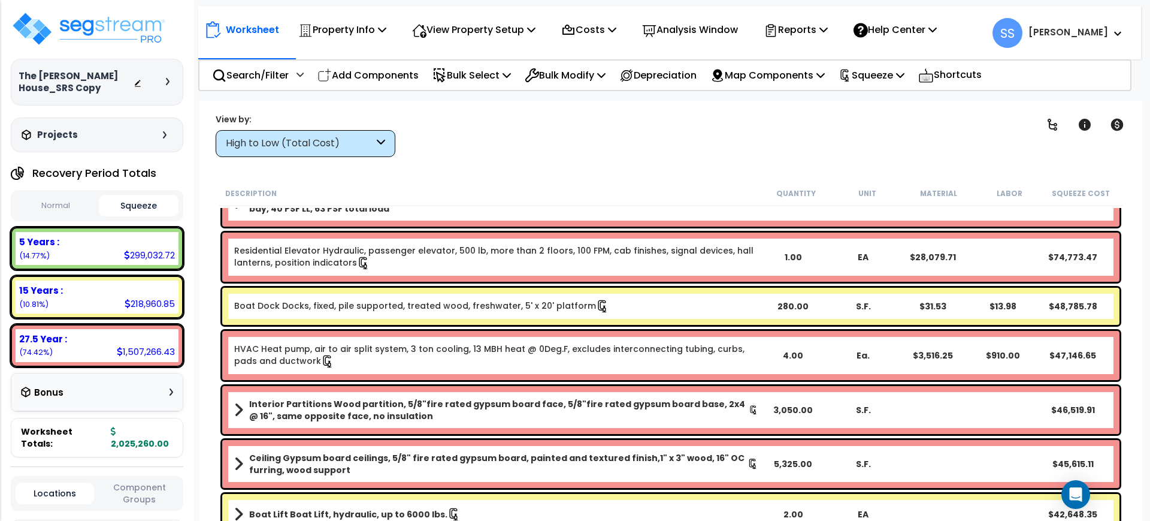
scroll to position [150, 0]
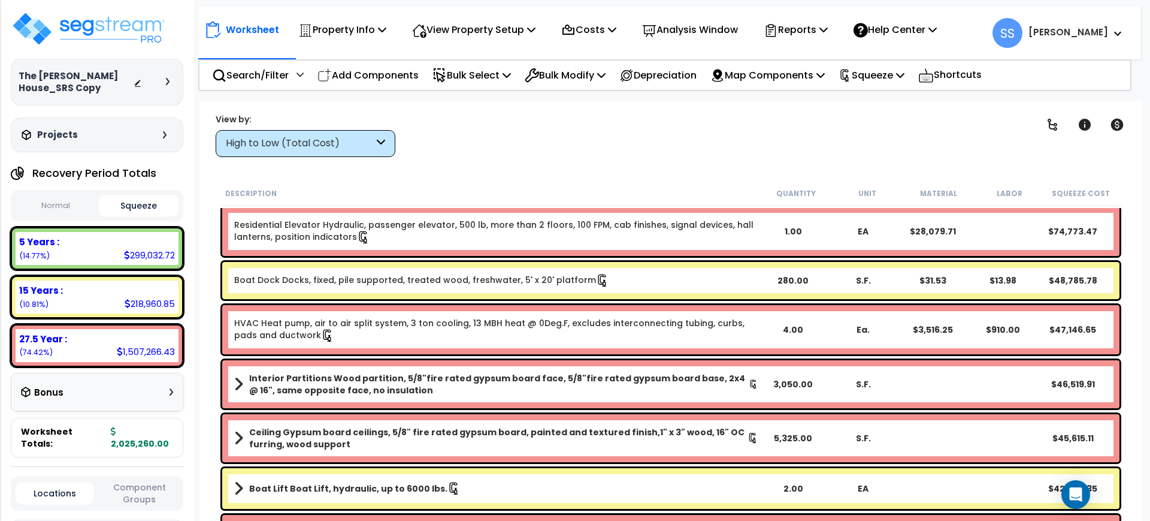
click at [298, 131] on div "High to Low (Total Cost)" at bounding box center [306, 143] width 180 height 27
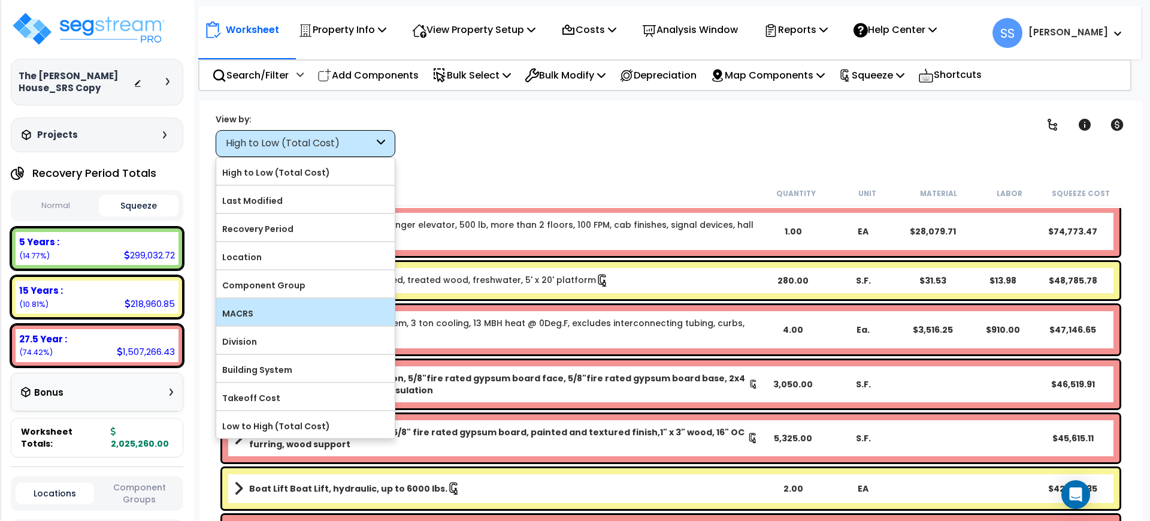
click at [286, 312] on label "MACRS" at bounding box center [305, 313] width 179 height 18
click at [0, 0] on input "MACRS" at bounding box center [0, 0] width 0 height 0
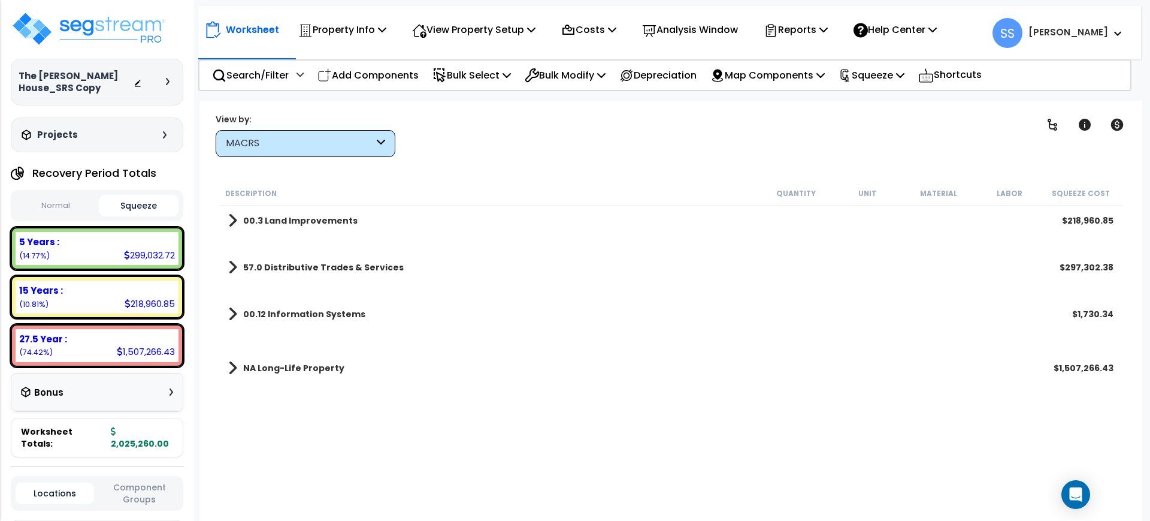
click at [346, 219] on b "00.3 Land Improvements" at bounding box center [300, 220] width 114 height 12
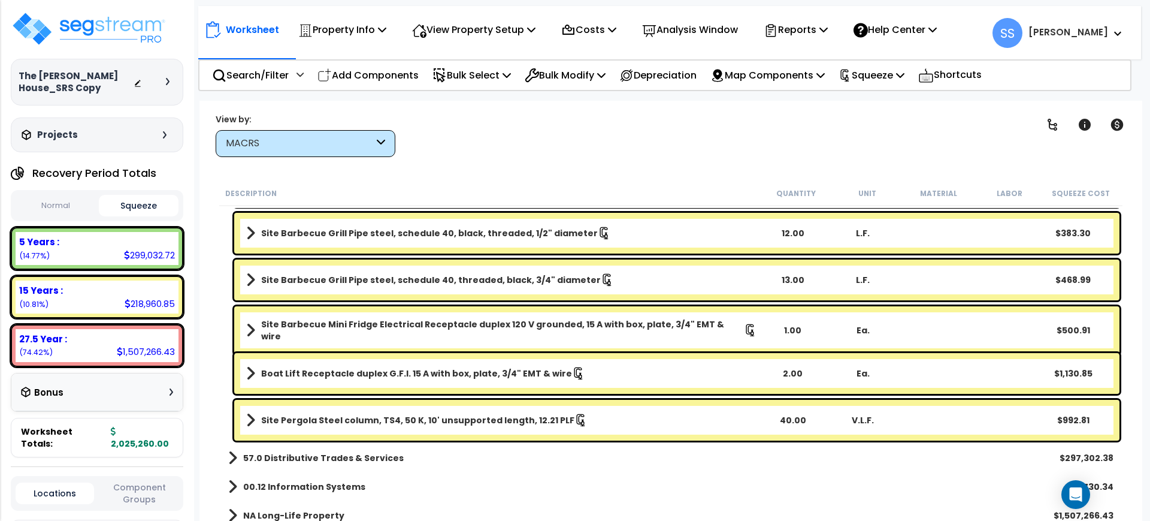
scroll to position [53, 0]
click at [297, 444] on div "57.0 Distributive Trades & Services $297,302.38" at bounding box center [670, 457] width 897 height 29
click at [292, 452] on b "57.0 Distributive Trades & Services" at bounding box center [323, 458] width 161 height 12
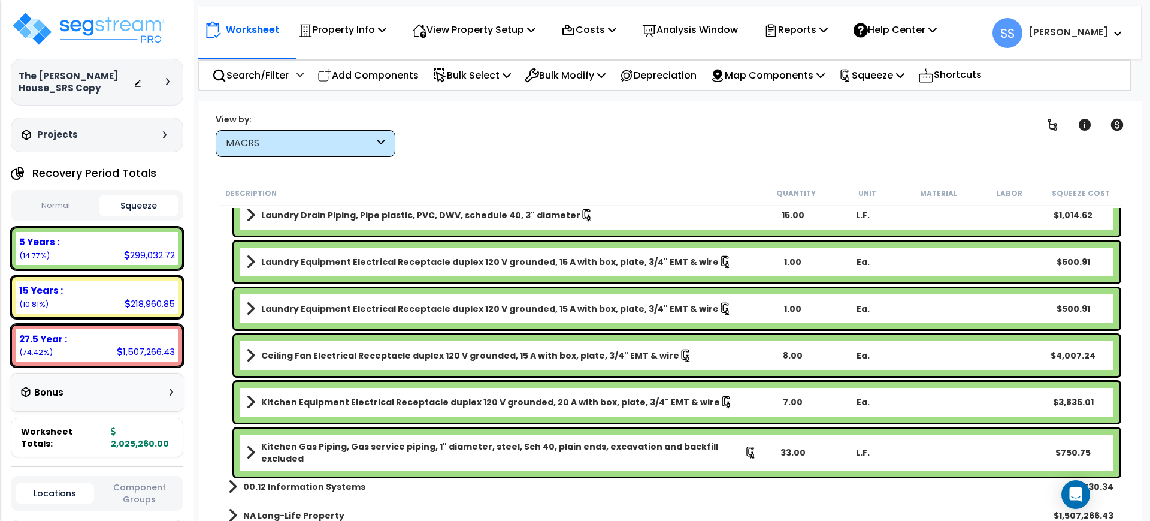
click at [256, 493] on link "00.12 Information Systems" at bounding box center [296, 486] width 137 height 17
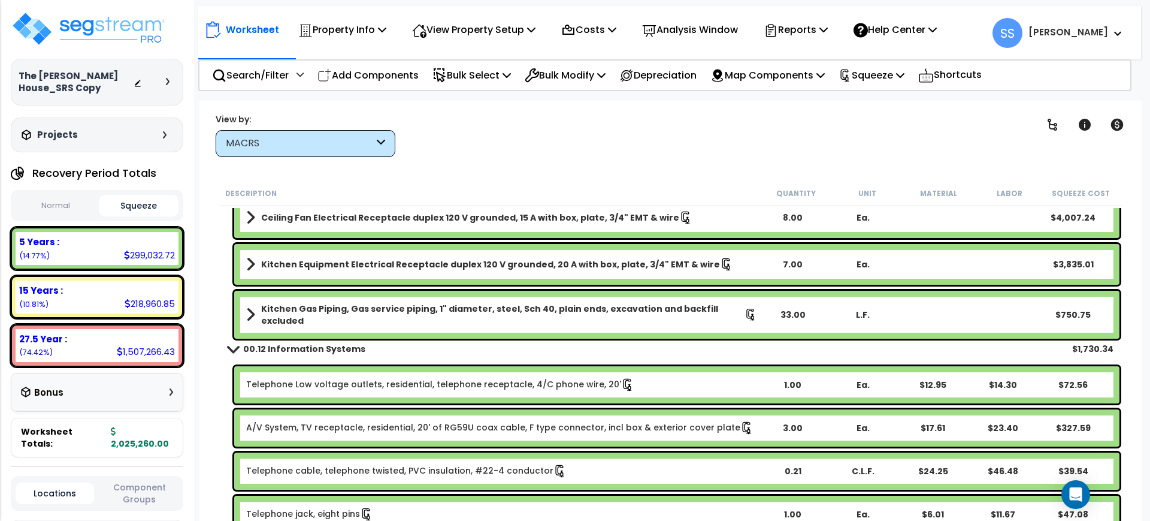
scroll to position [3938, 0]
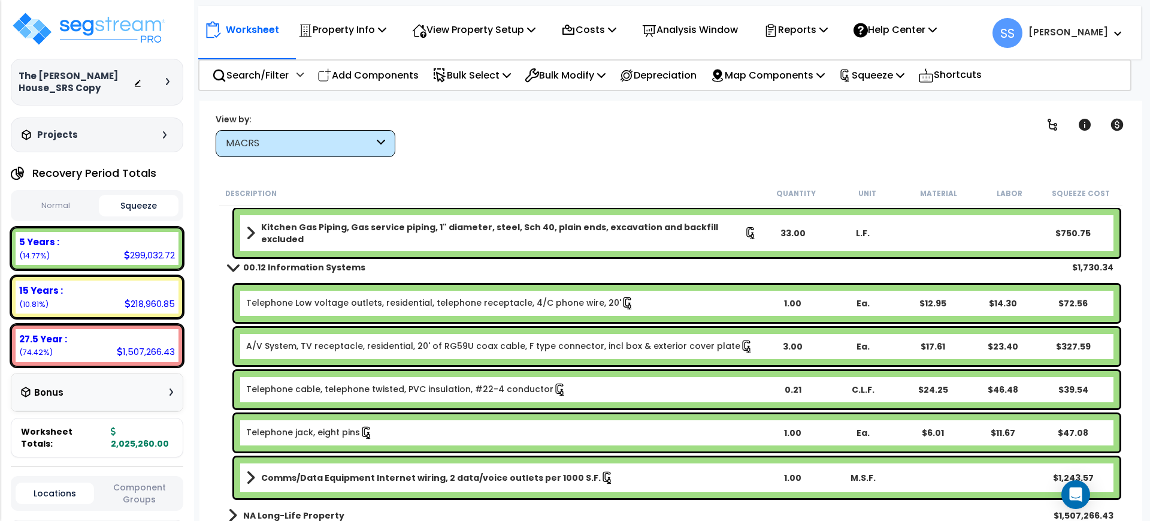
click at [256, 511] on b "NA Long-Life Property" at bounding box center [293, 515] width 101 height 12
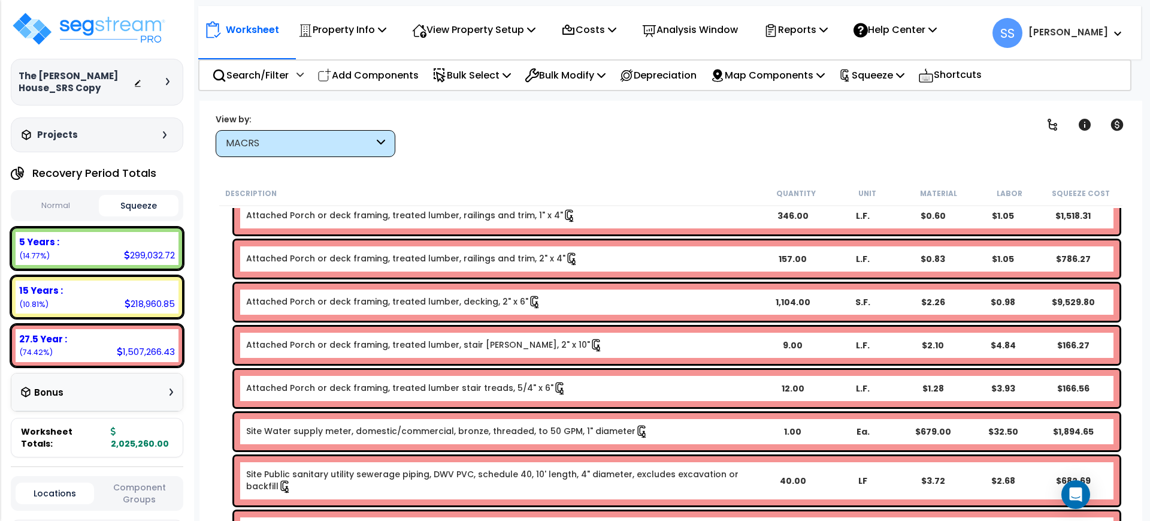
scroll to position [9942, 0]
